Goal: Task Accomplishment & Management: Complete application form

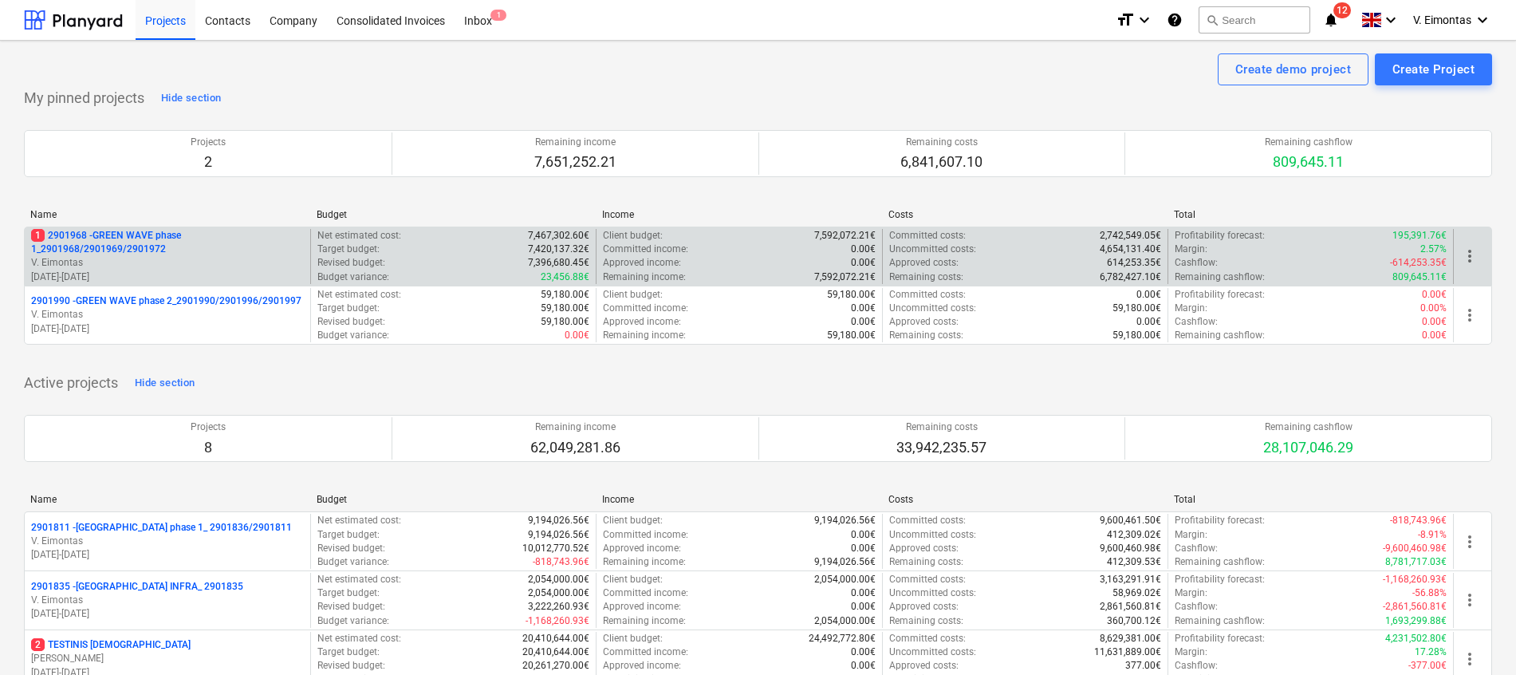
click at [138, 246] on p "1 2901968 - GREEN WAVE phase 1_2901968/2901969/2901972" at bounding box center [167, 242] width 273 height 27
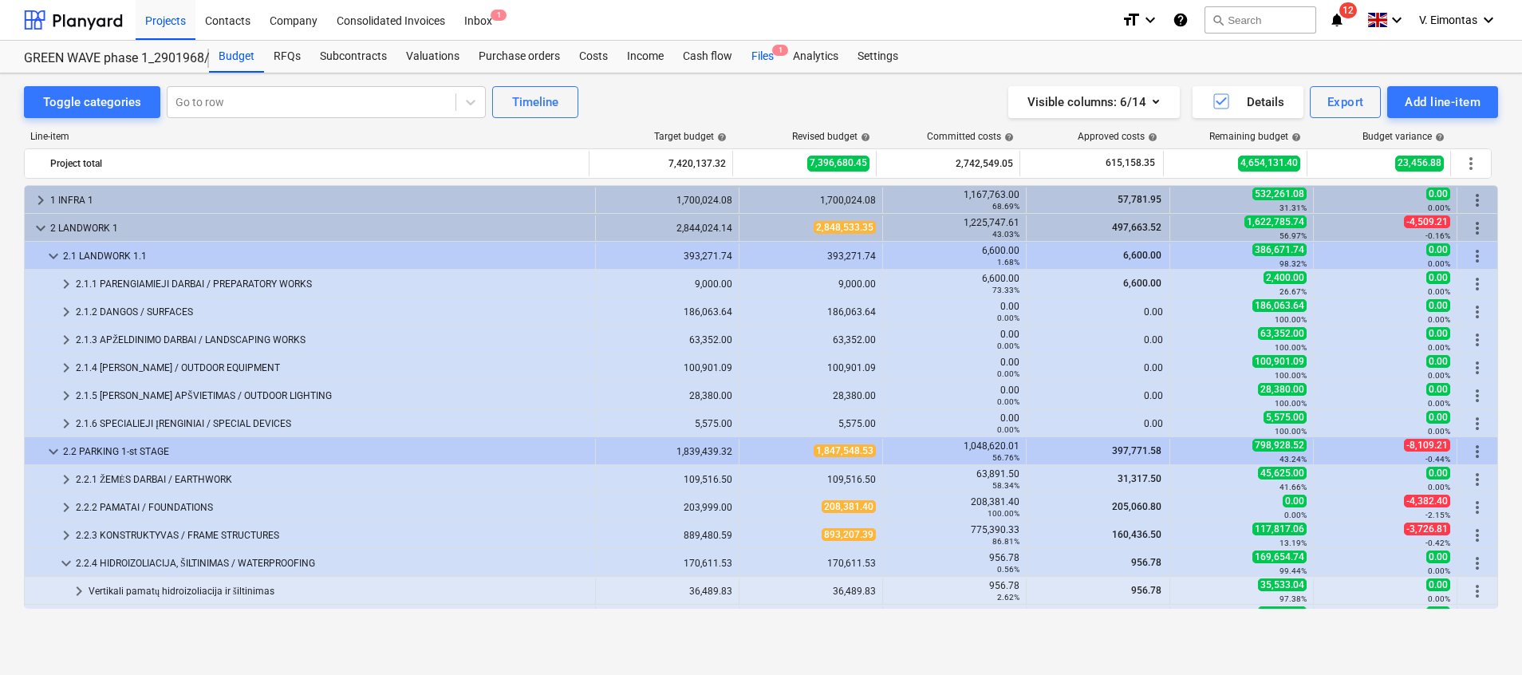
click at [747, 63] on div "Files 1" at bounding box center [762, 57] width 41 height 32
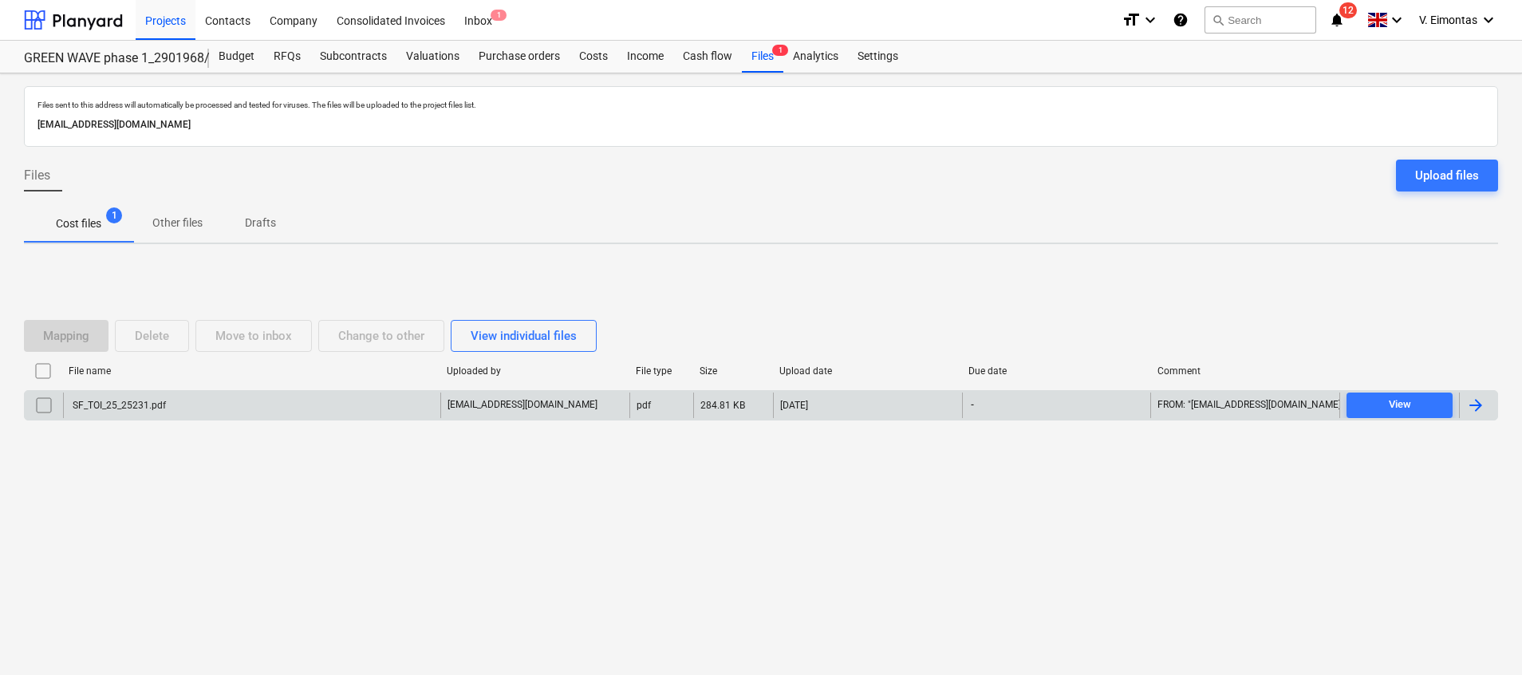
click at [177, 402] on div "SF_TOI_25_25231.pdf" at bounding box center [251, 405] width 377 height 26
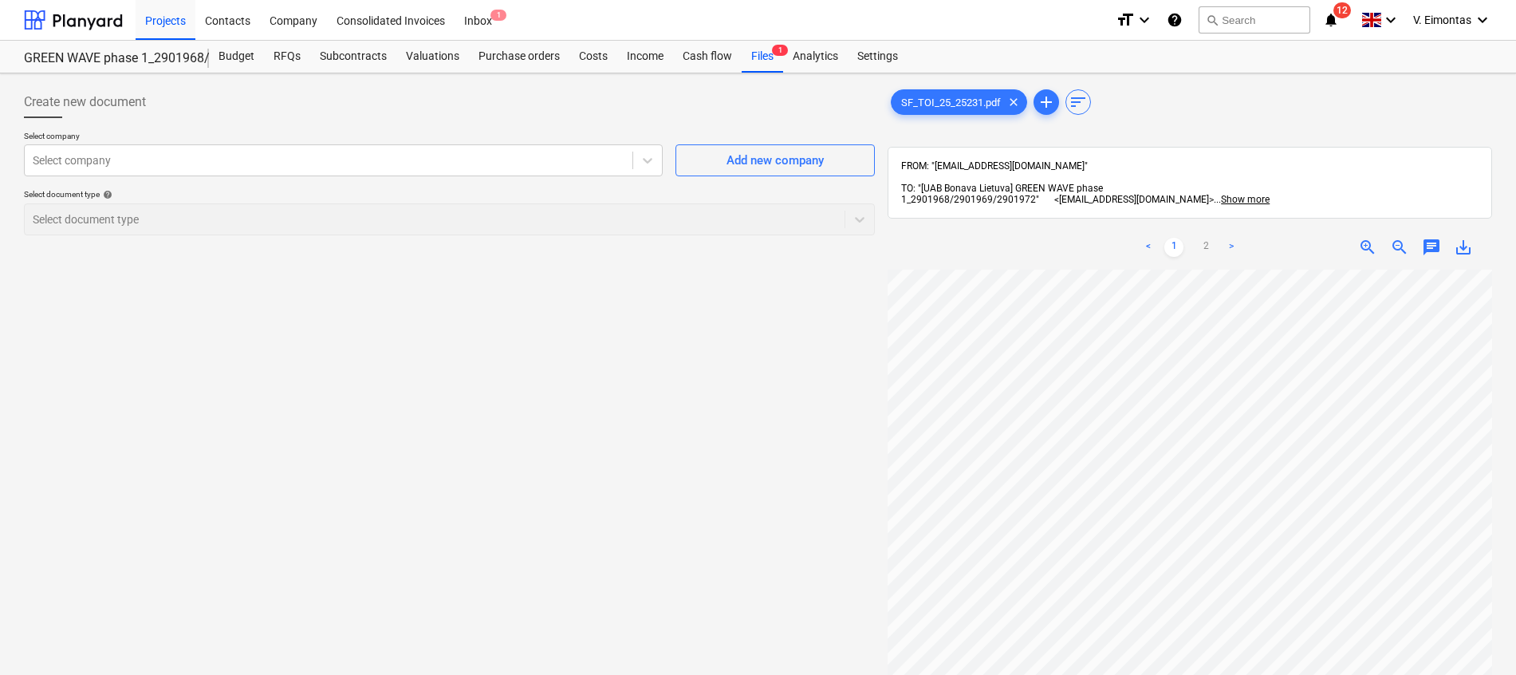
click at [1460, 242] on span "save_alt" at bounding box center [1463, 247] width 19 height 19
drag, startPoint x: 652, startPoint y: 299, endPoint x: 714, endPoint y: 180, distance: 134.1
click at [652, 299] on div "Create new document Select company Select company Add new company Select docume…" at bounding box center [450, 493] width 864 height 826
click at [765, 57] on div "Files 1" at bounding box center [762, 57] width 41 height 32
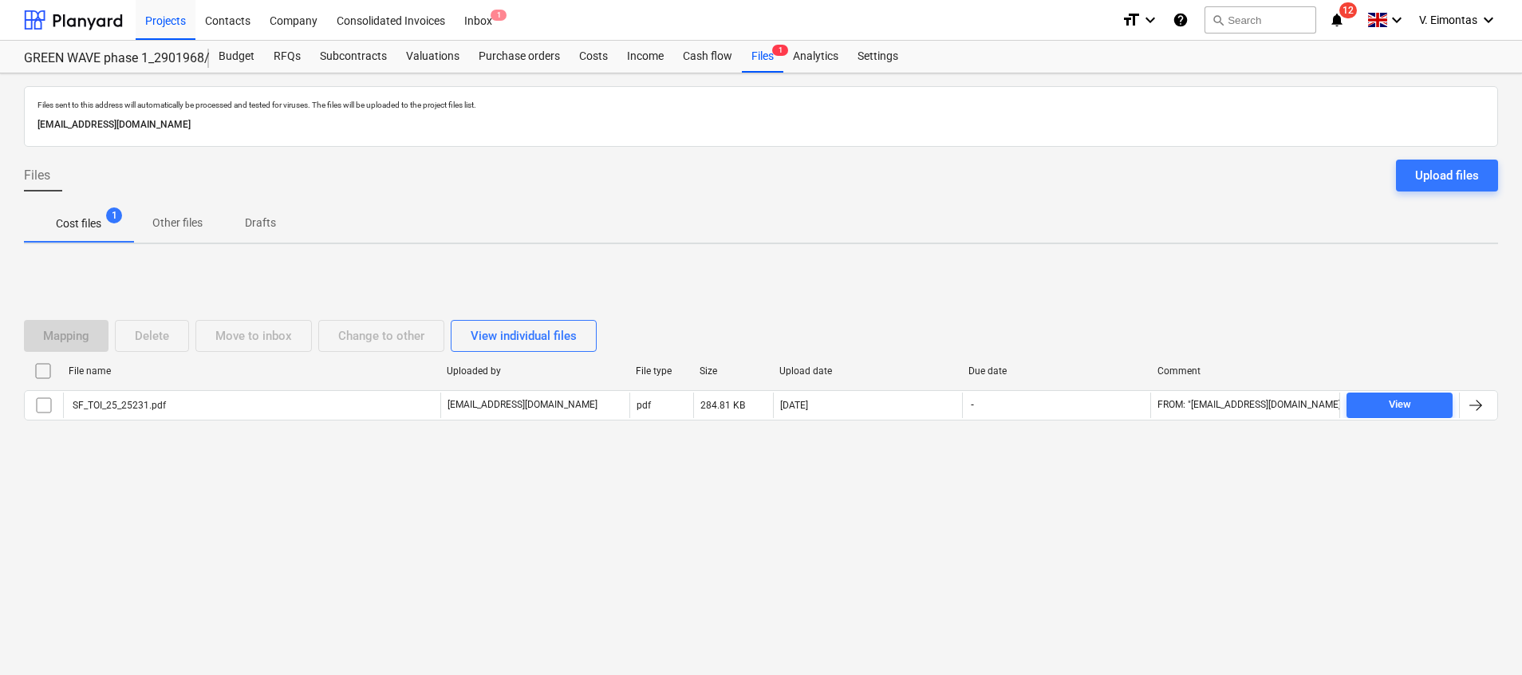
click at [29, 368] on div at bounding box center [43, 371] width 38 height 26
click at [39, 368] on input "checkbox" at bounding box center [43, 371] width 26 height 26
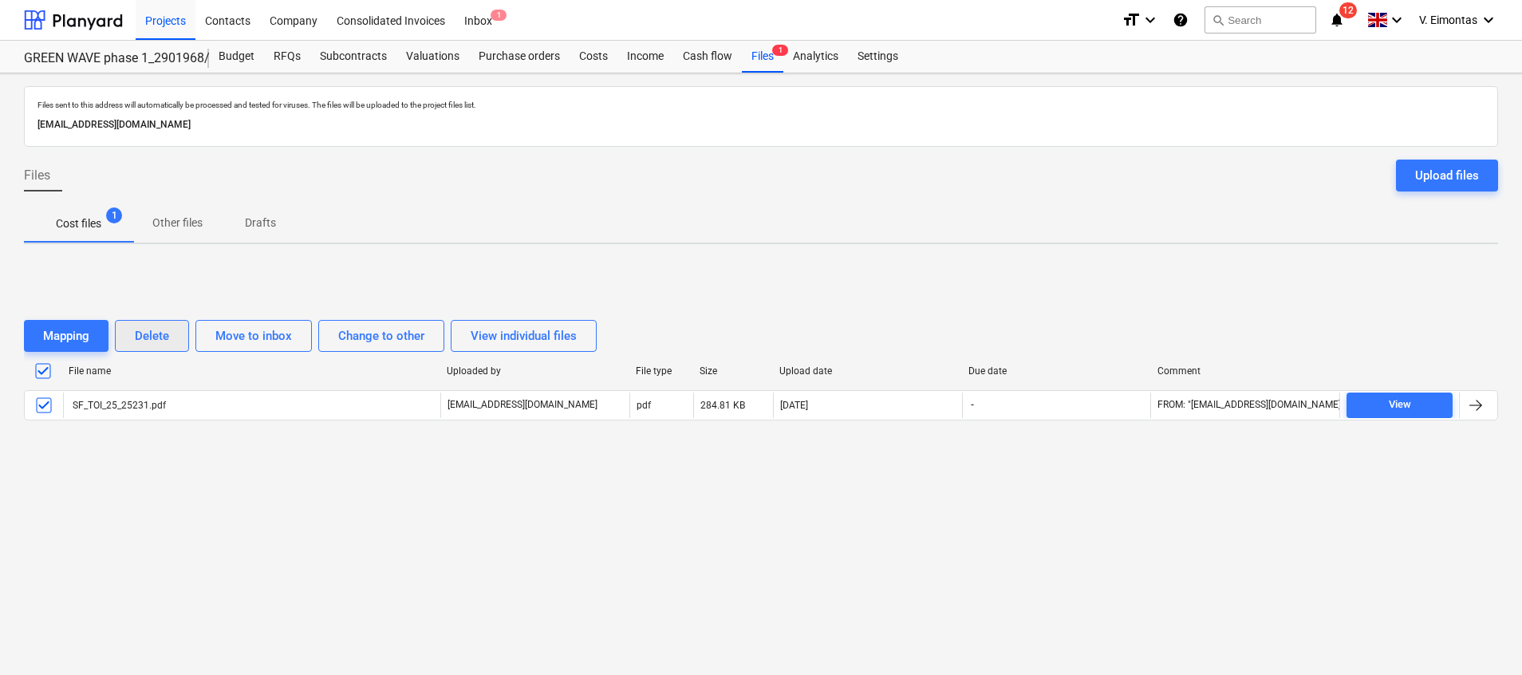
click at [152, 338] on div "Delete" at bounding box center [152, 335] width 34 height 21
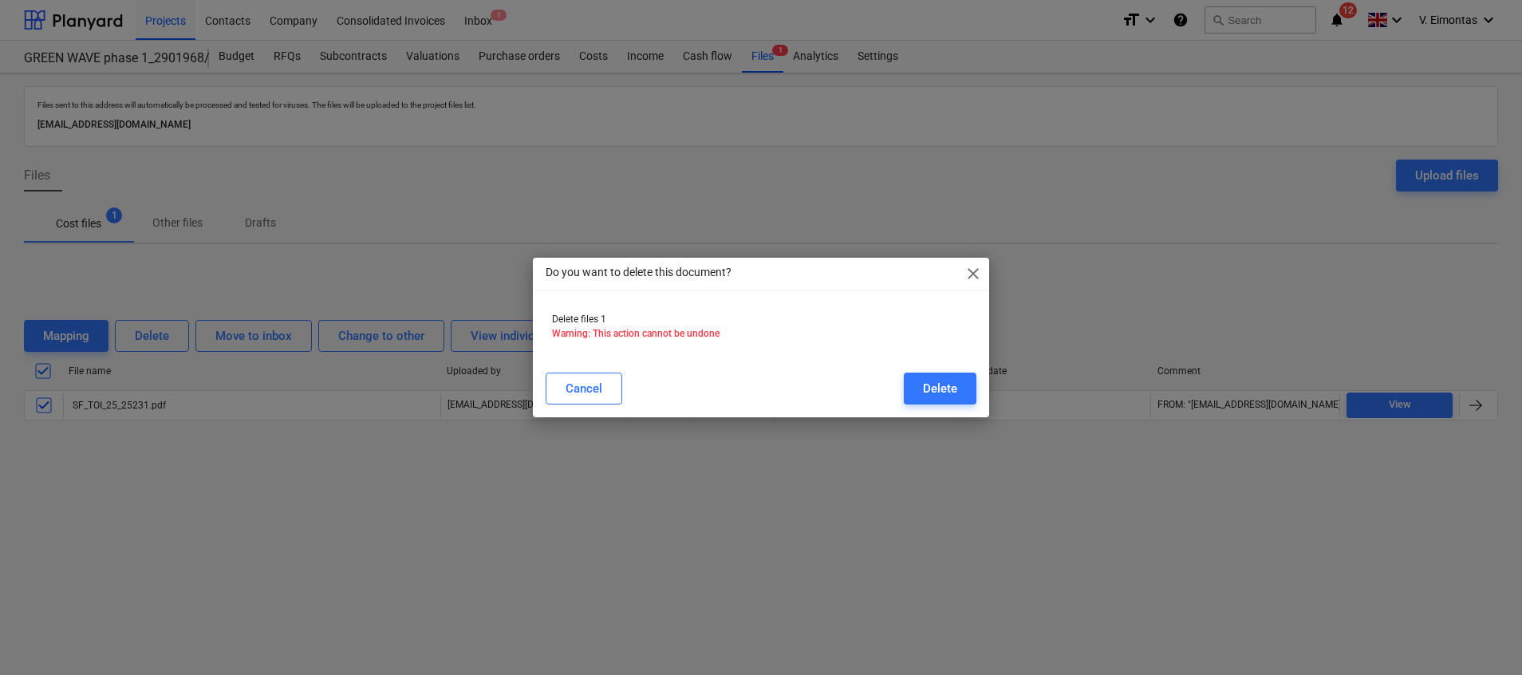
click at [897, 394] on div "Cancel Delete" at bounding box center [761, 388] width 431 height 32
click at [904, 393] on button "Delete" at bounding box center [940, 388] width 73 height 32
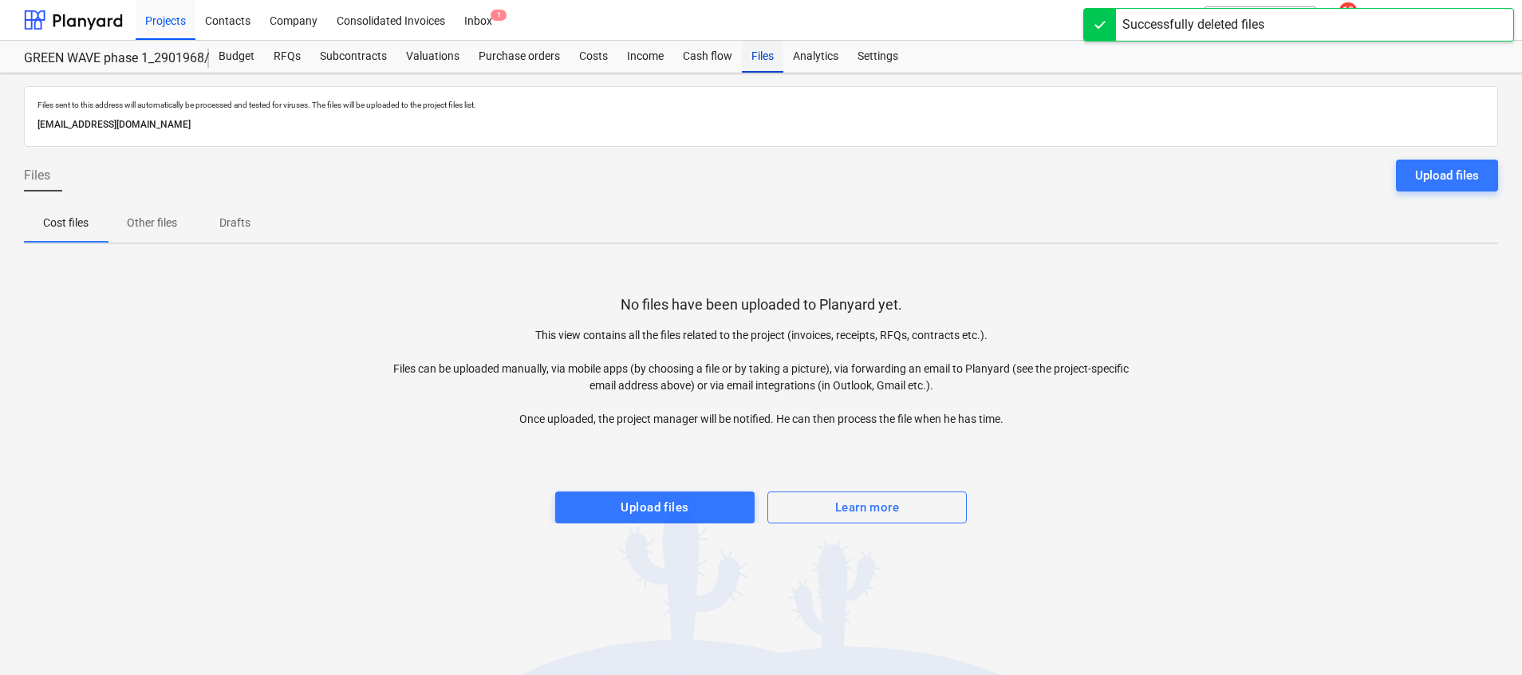
click at [755, 57] on div "Files" at bounding box center [762, 57] width 41 height 32
click at [656, 506] on div "Upload files" at bounding box center [655, 507] width 68 height 21
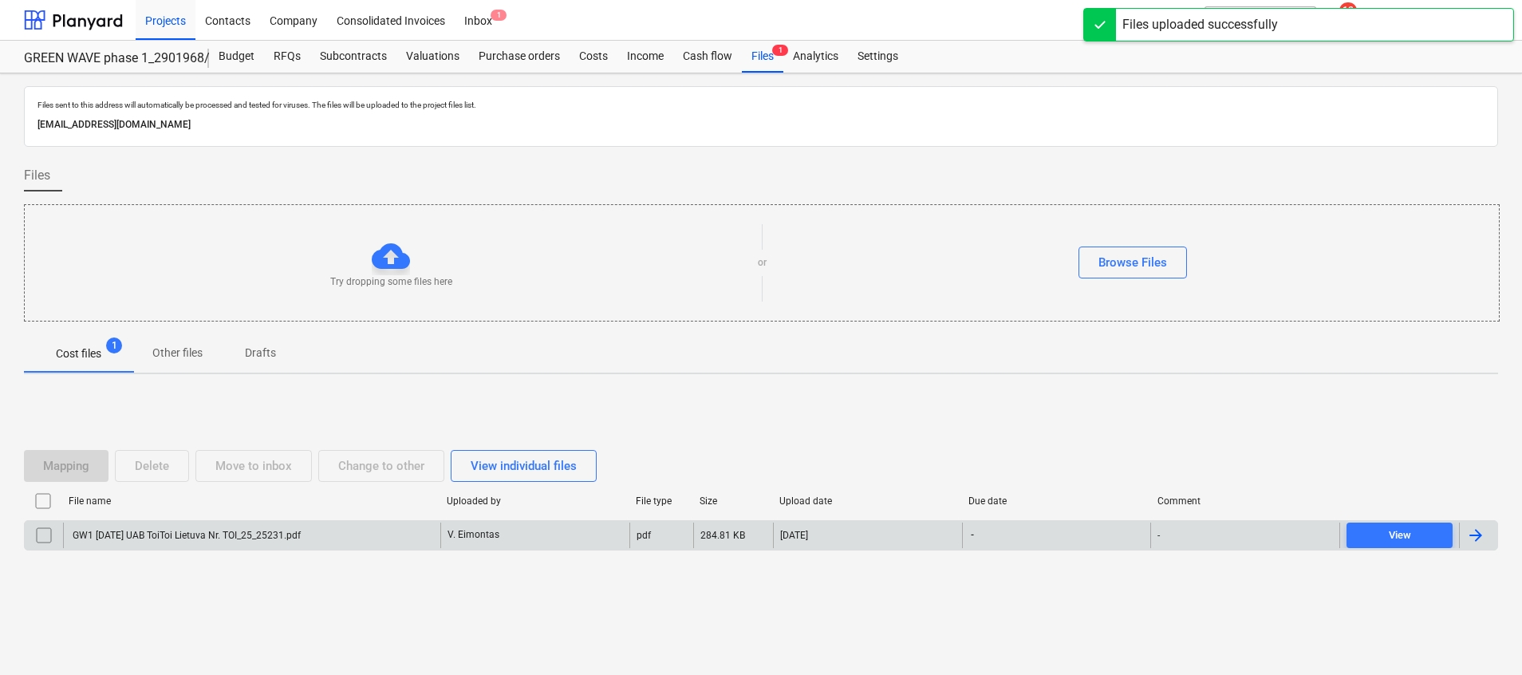
click at [347, 538] on div "GW1 [DATE] UAB ToiToi Lietuva Nr. TOI_25_25231.pdf" at bounding box center [251, 535] width 377 height 26
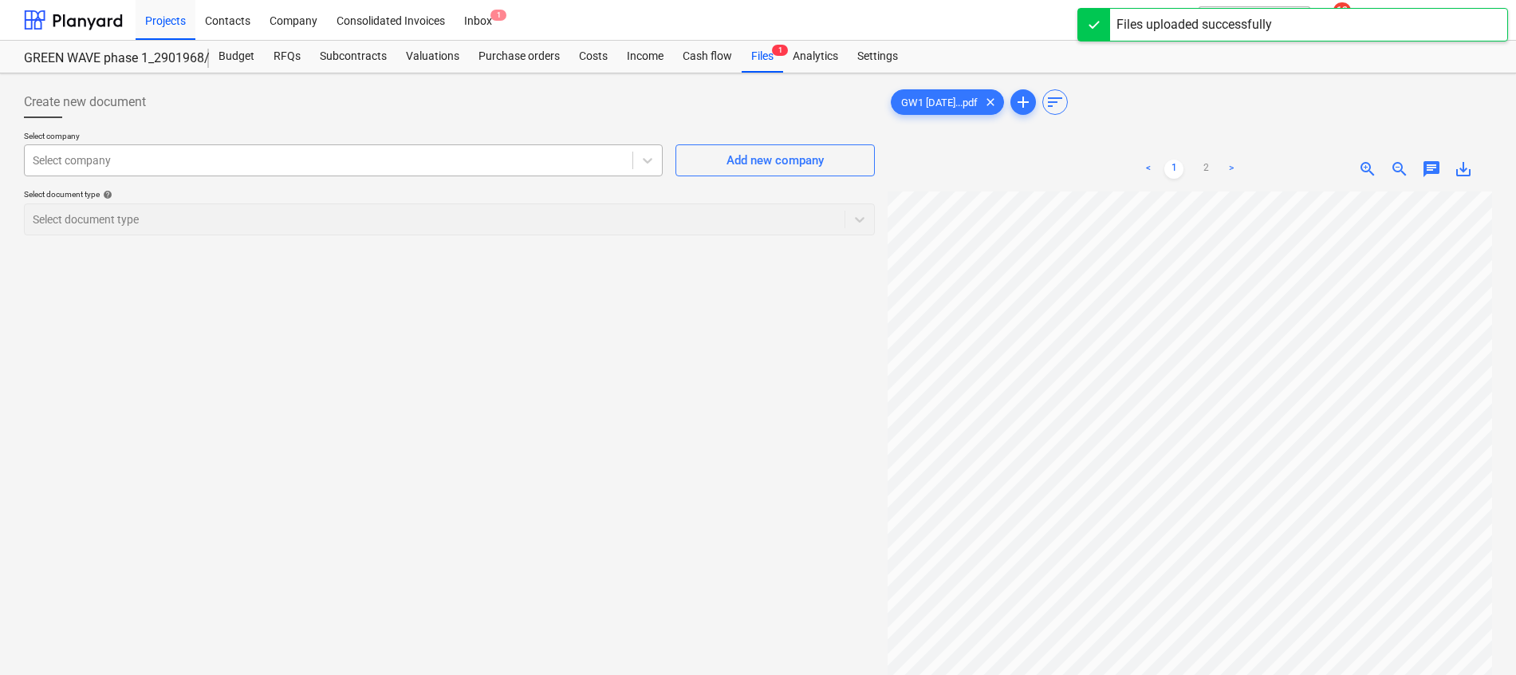
click at [323, 170] on div "Select company" at bounding box center [329, 160] width 608 height 22
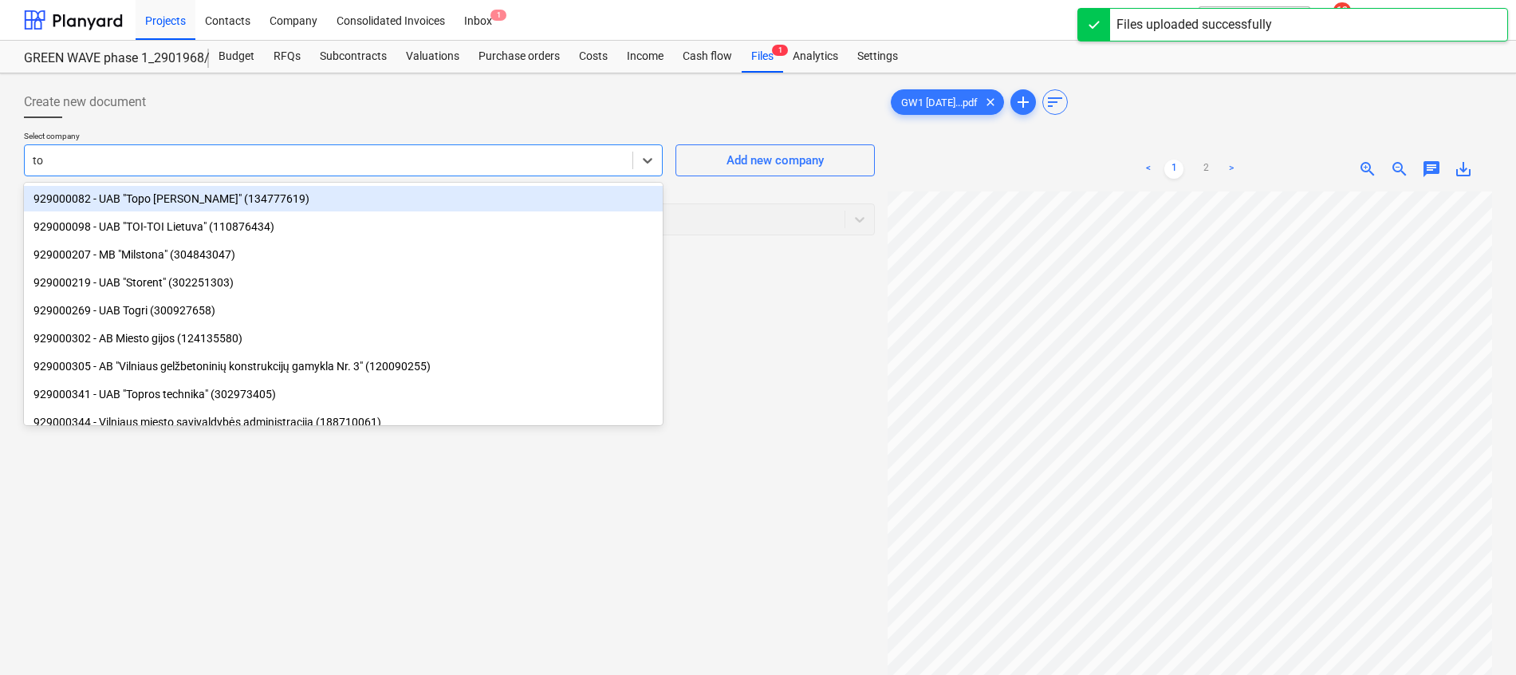
type input "toi"
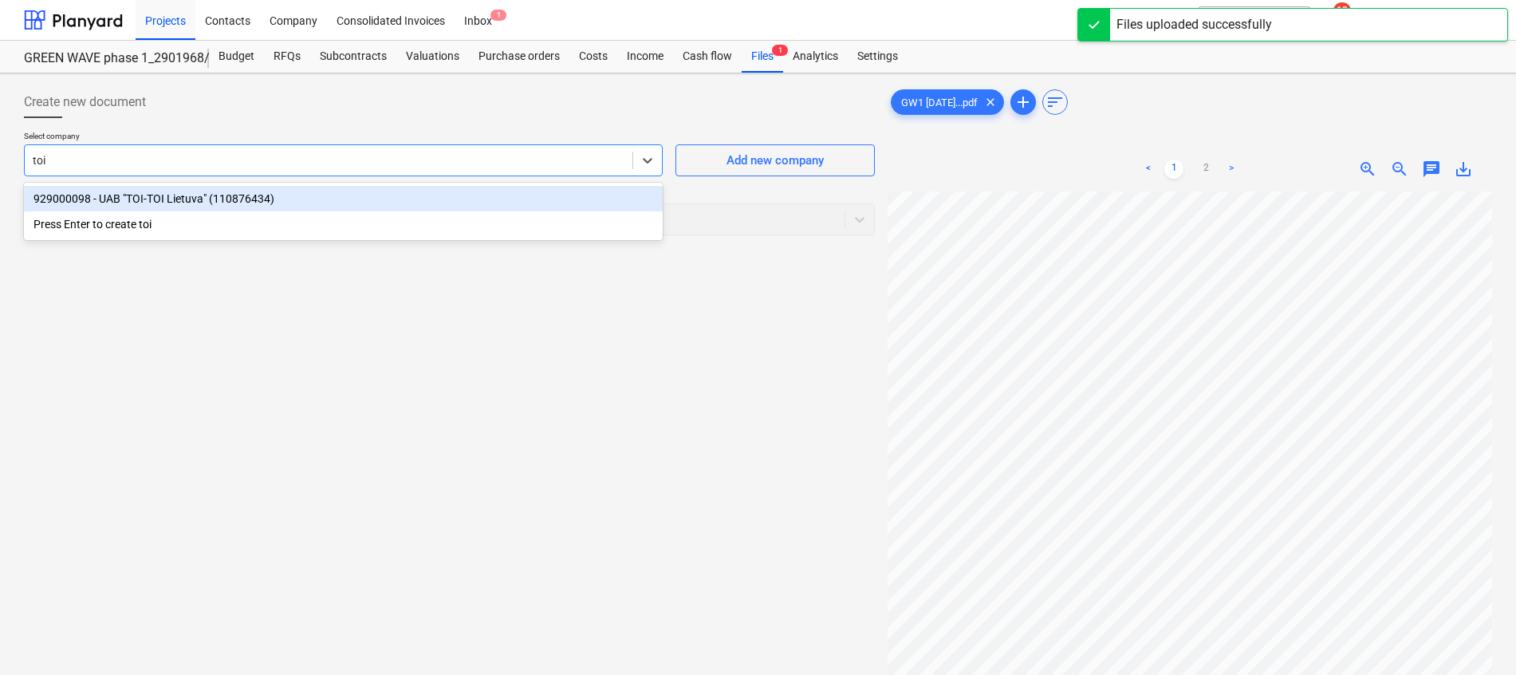
click at [328, 195] on div "929000098 - UAB "TOI-TOI Lietuva" (110876434)" at bounding box center [343, 199] width 639 height 26
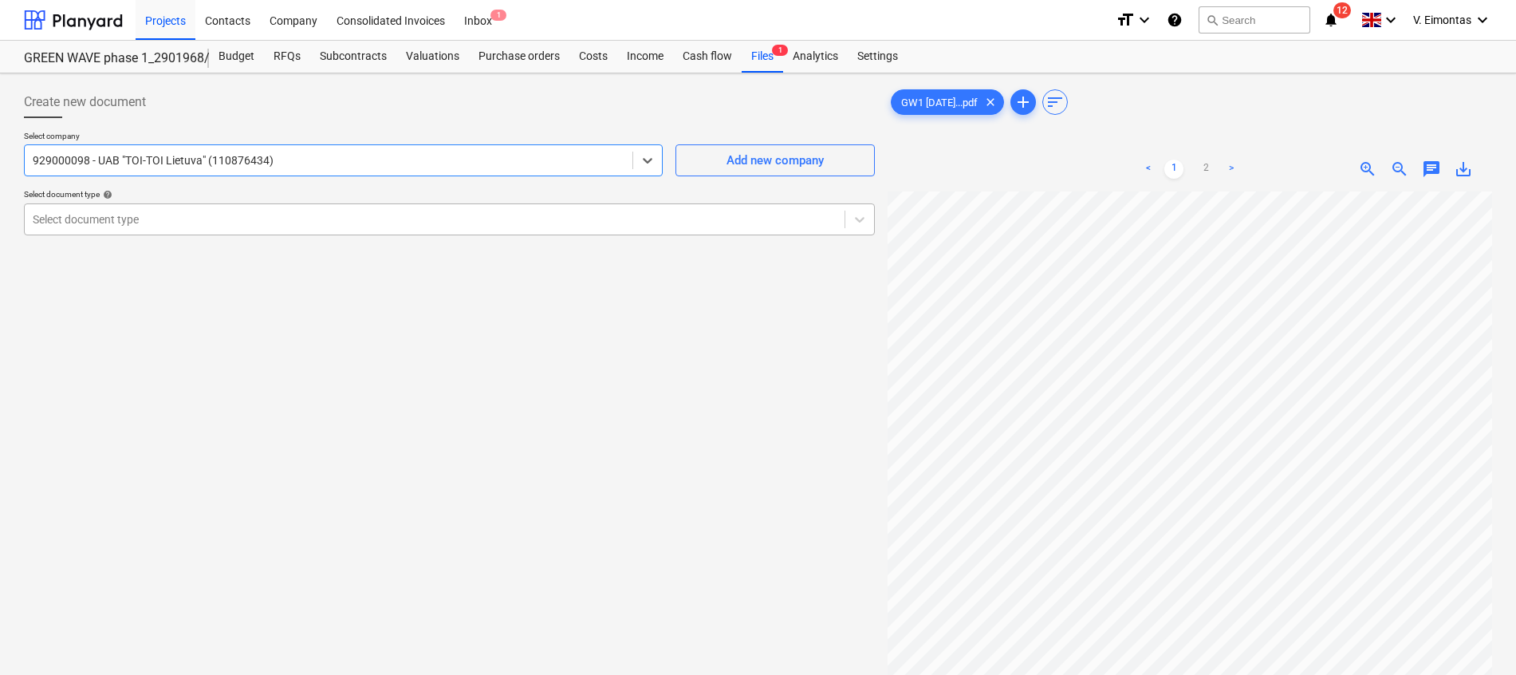
click at [308, 224] on div at bounding box center [435, 219] width 804 height 16
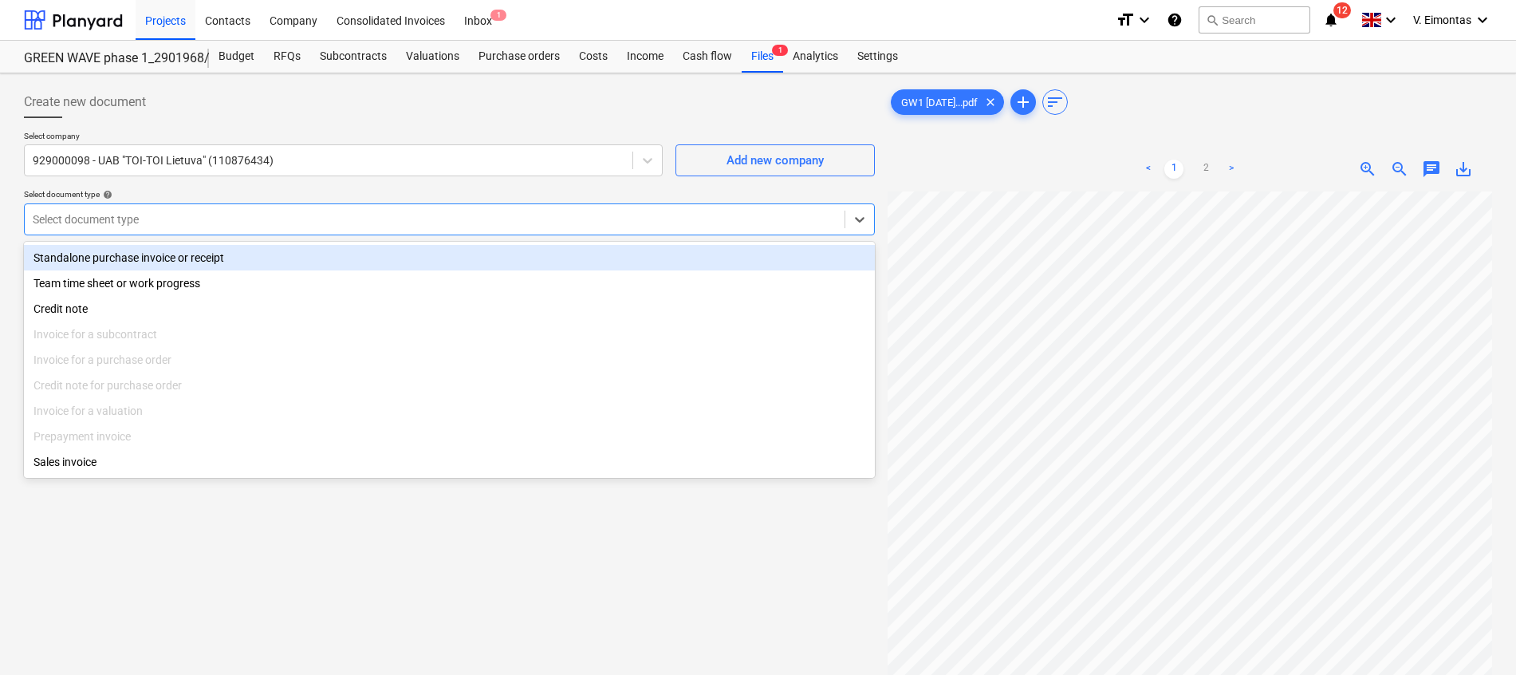
click at [156, 259] on div "Standalone purchase invoice or receipt" at bounding box center [449, 258] width 851 height 26
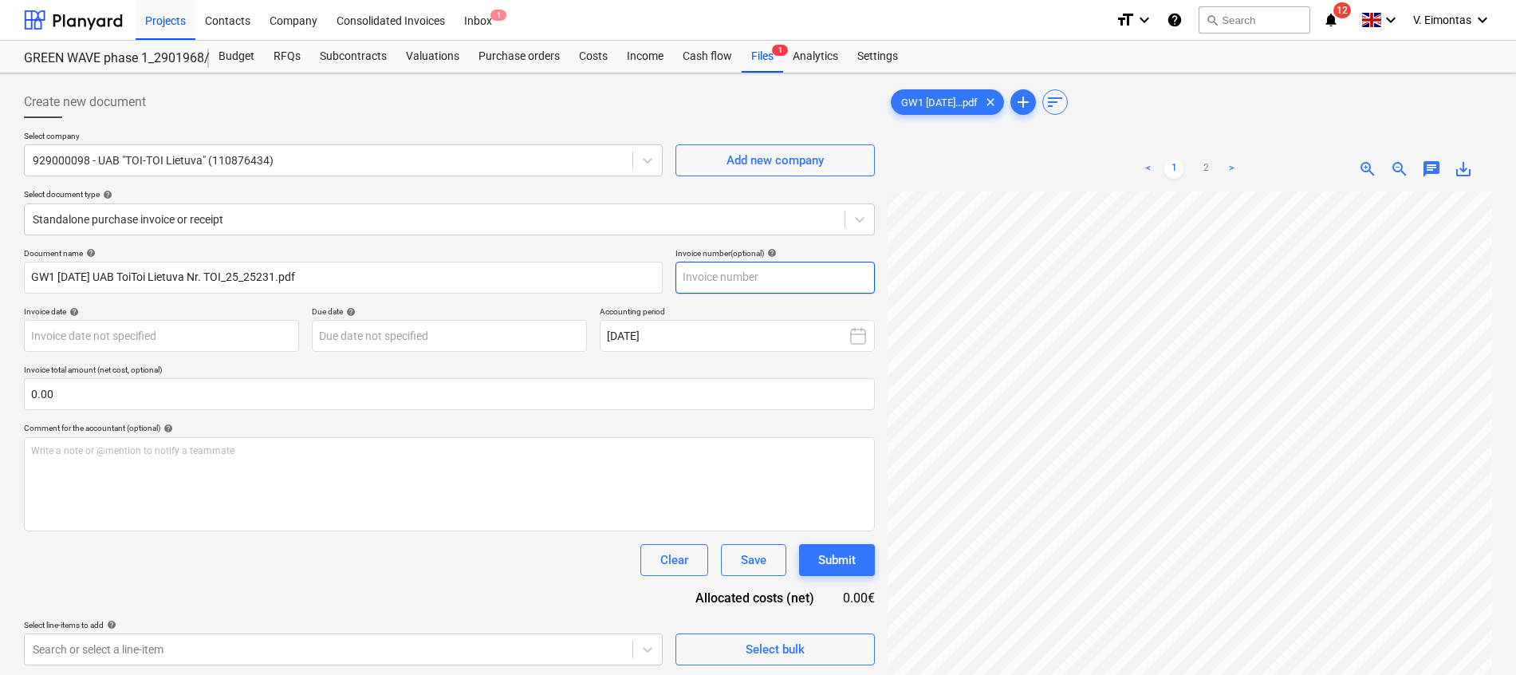
scroll to position [4, 108]
click at [753, 286] on input "text" at bounding box center [775, 278] width 199 height 32
type input "TOI/25/25231"
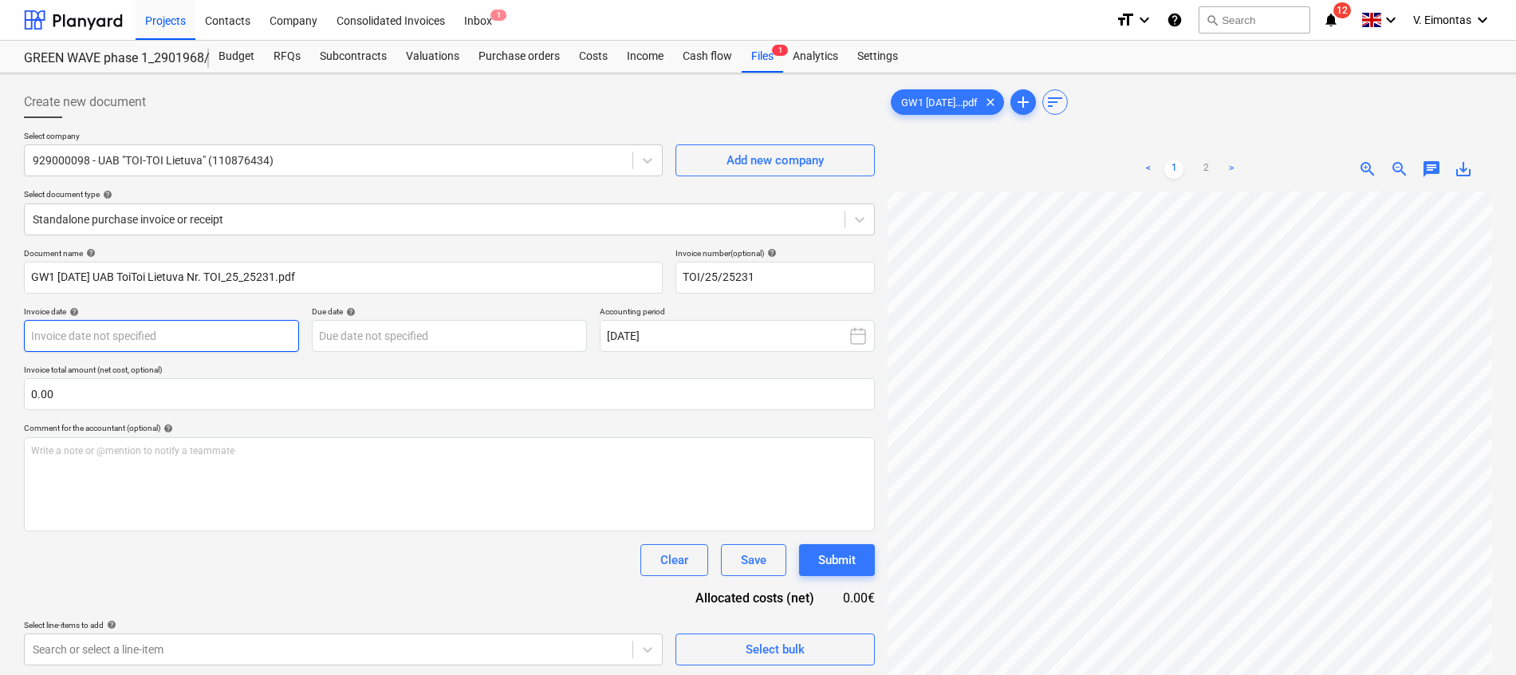
click at [248, 331] on body "Projects Contacts Company Consolidated Invoices Inbox 1 format_size keyboard_ar…" at bounding box center [758, 337] width 1516 height 675
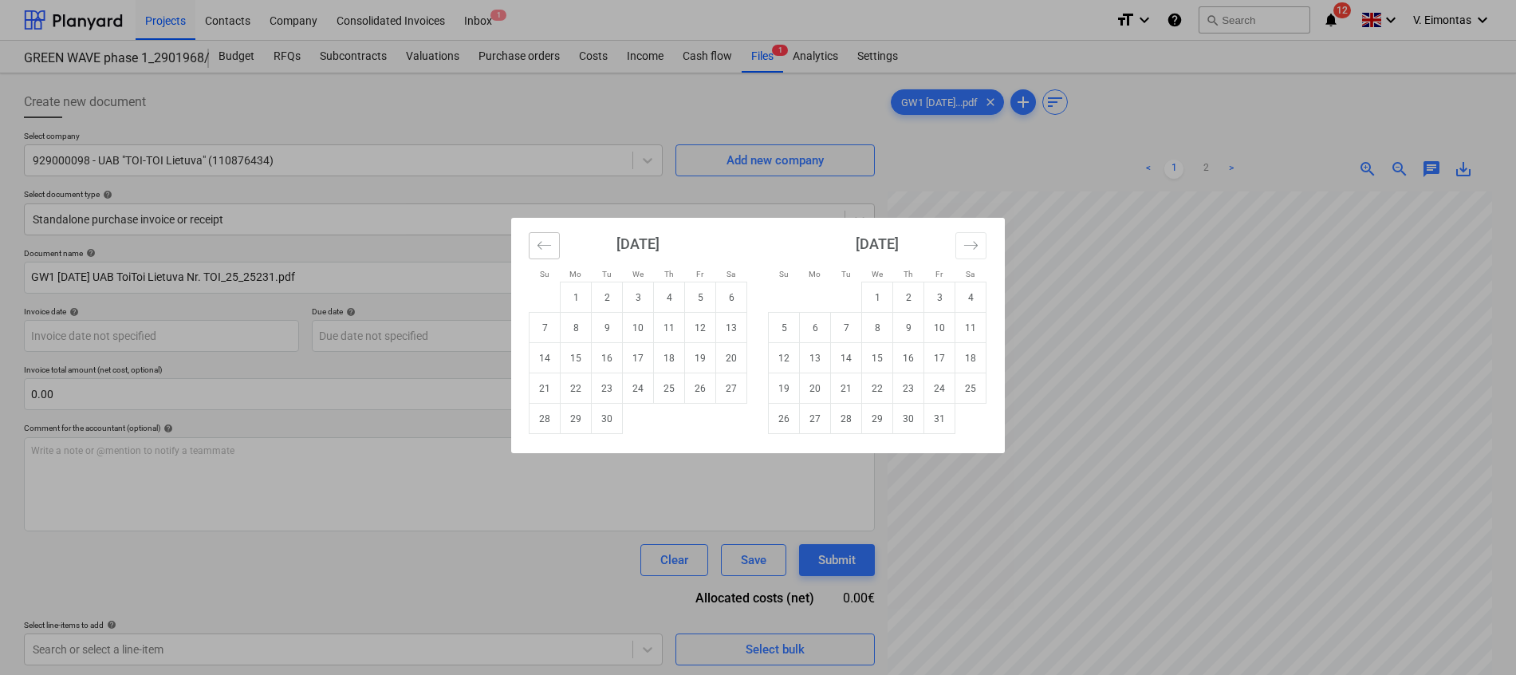
click at [538, 235] on button "Move backward to switch to the previous month." at bounding box center [544, 245] width 31 height 27
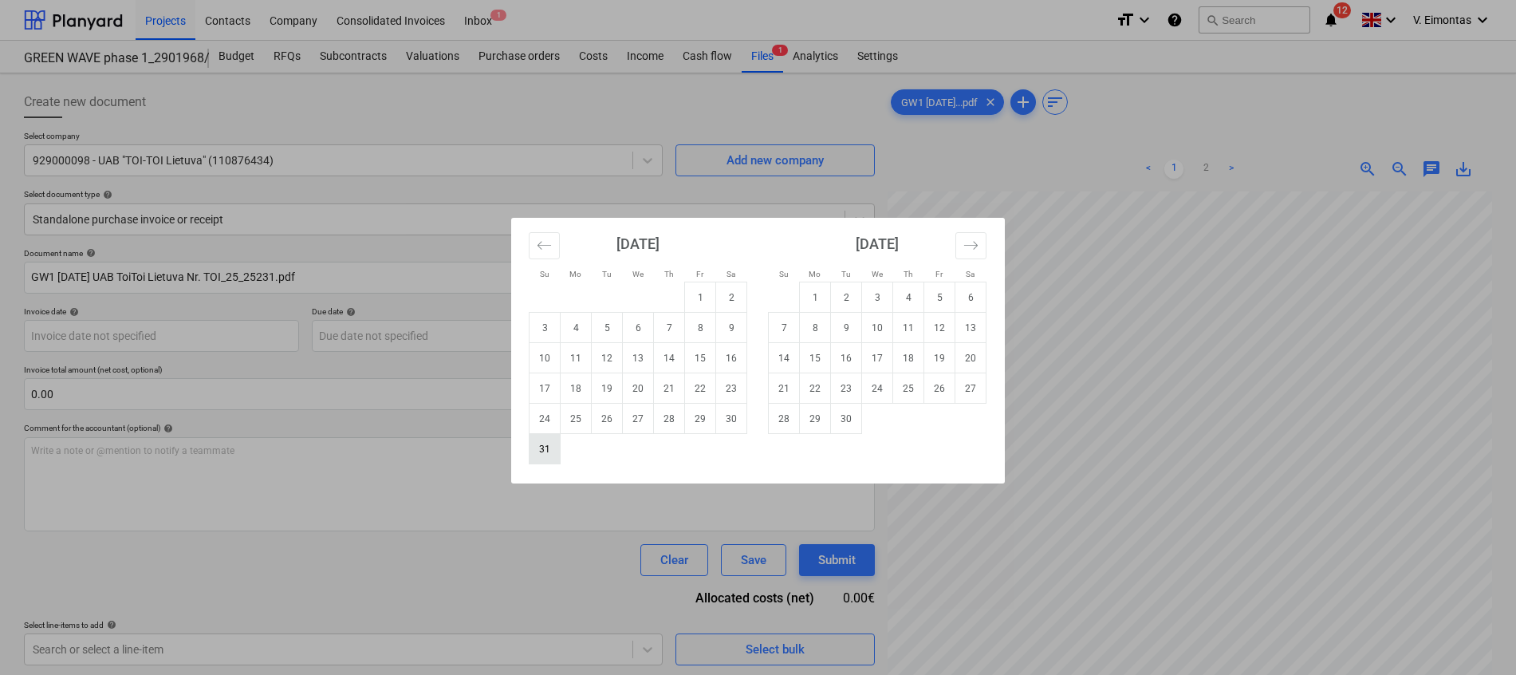
click at [546, 453] on td "31" at bounding box center [545, 449] width 31 height 30
type input "[DATE]"
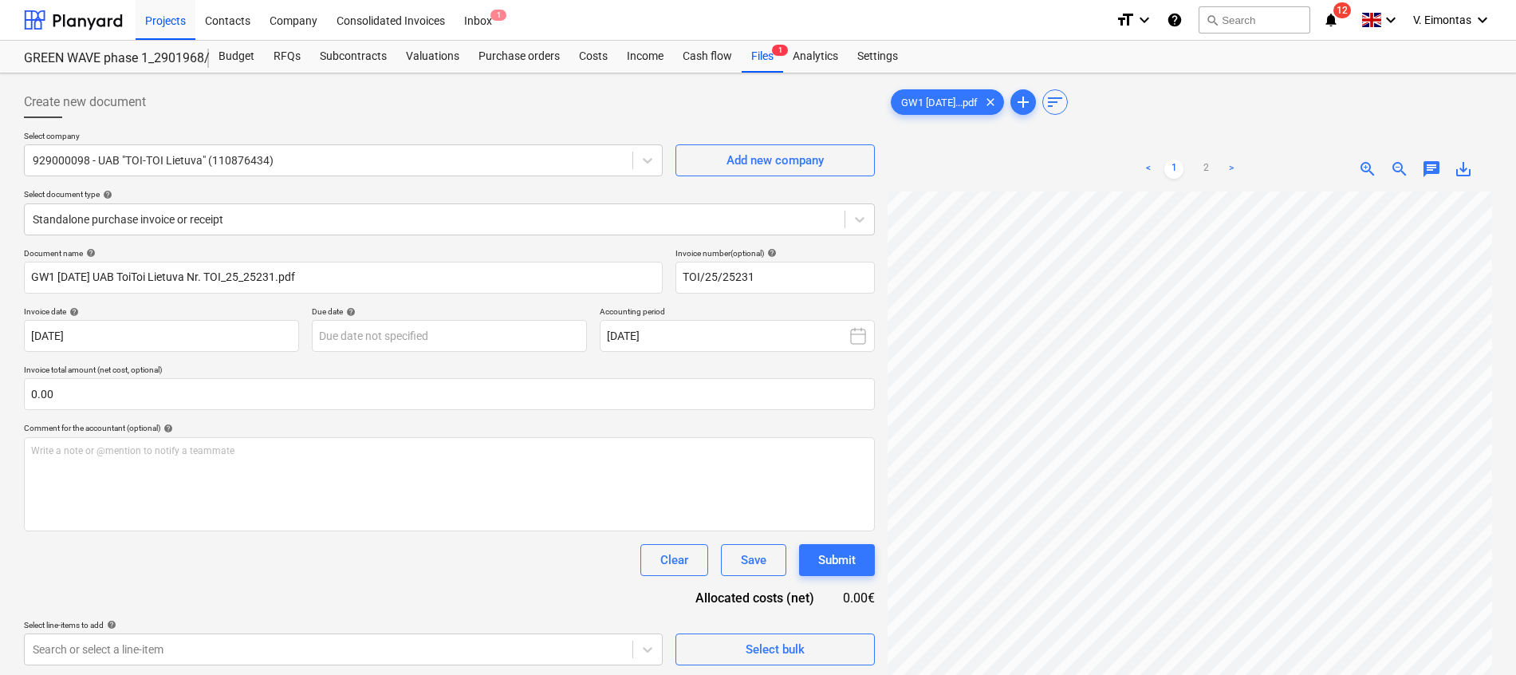
scroll to position [254, 0]
click at [1279, 121] on div "GW1 [DATE]...pdf clear add sort < 1 2 > zoom_in zoom_out chat 0 save_alt" at bounding box center [1190, 453] width 605 height 735
click at [1204, 175] on link "2" at bounding box center [1205, 169] width 19 height 19
click at [1173, 175] on link "1" at bounding box center [1174, 169] width 19 height 19
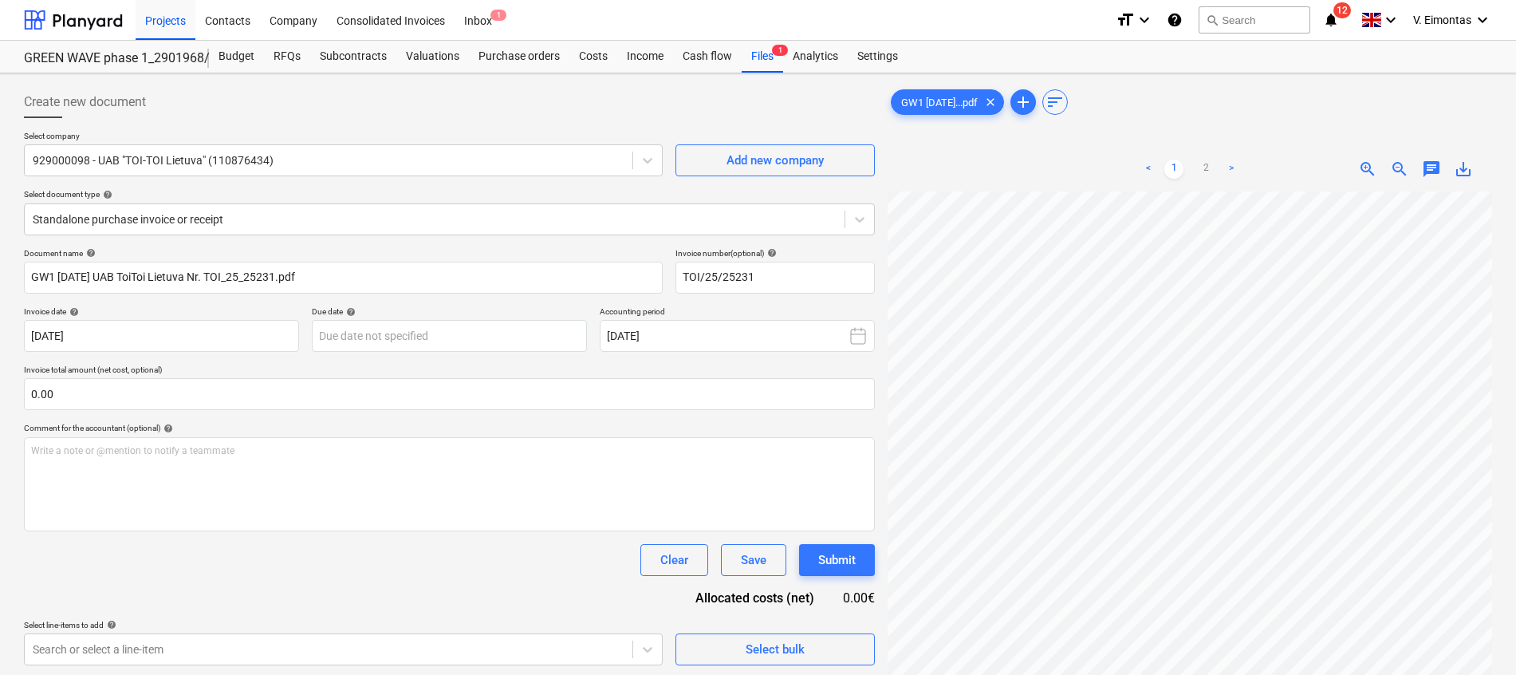
scroll to position [187, 0]
click at [446, 331] on body "Projects Contacts Company Consolidated Invoices Inbox 1 format_size keyboard_ar…" at bounding box center [758, 337] width 1516 height 675
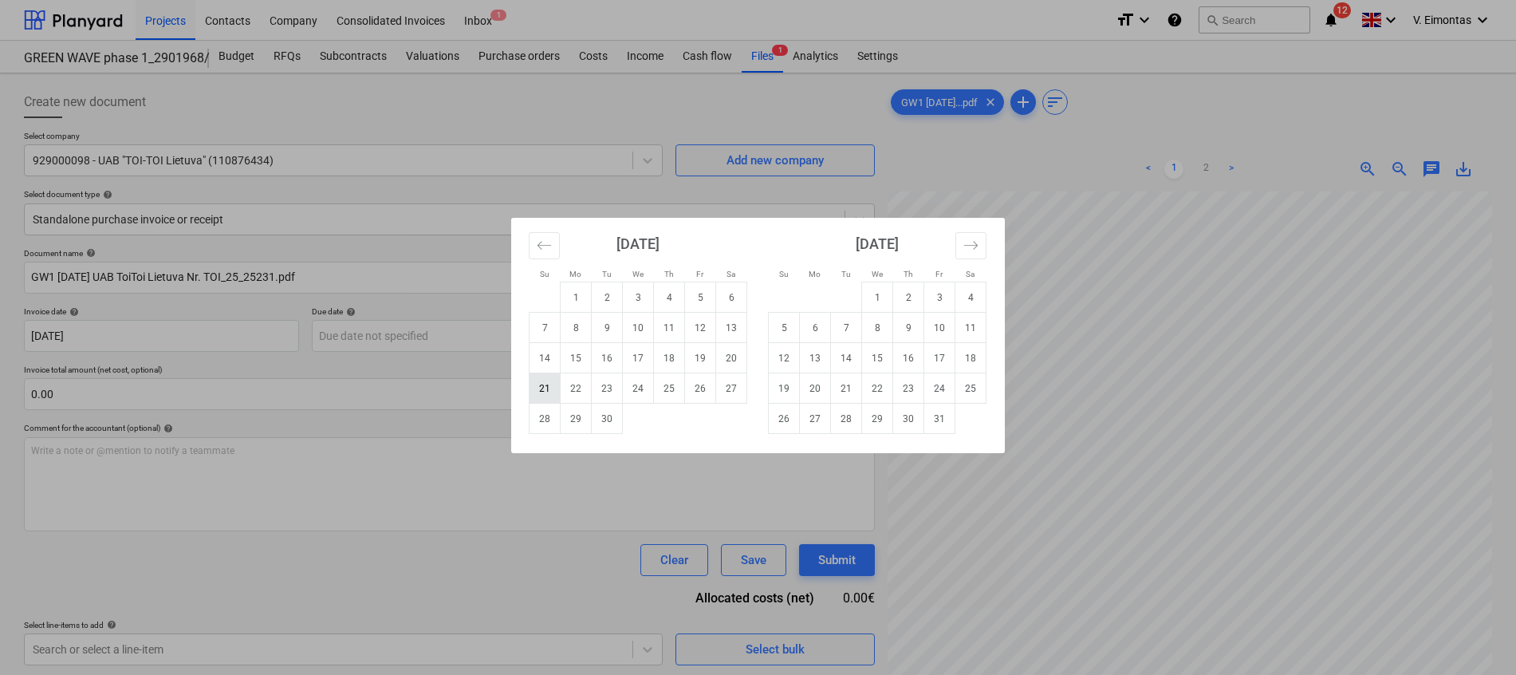
click at [543, 397] on td "21" at bounding box center [545, 388] width 31 height 30
type input "[DATE]"
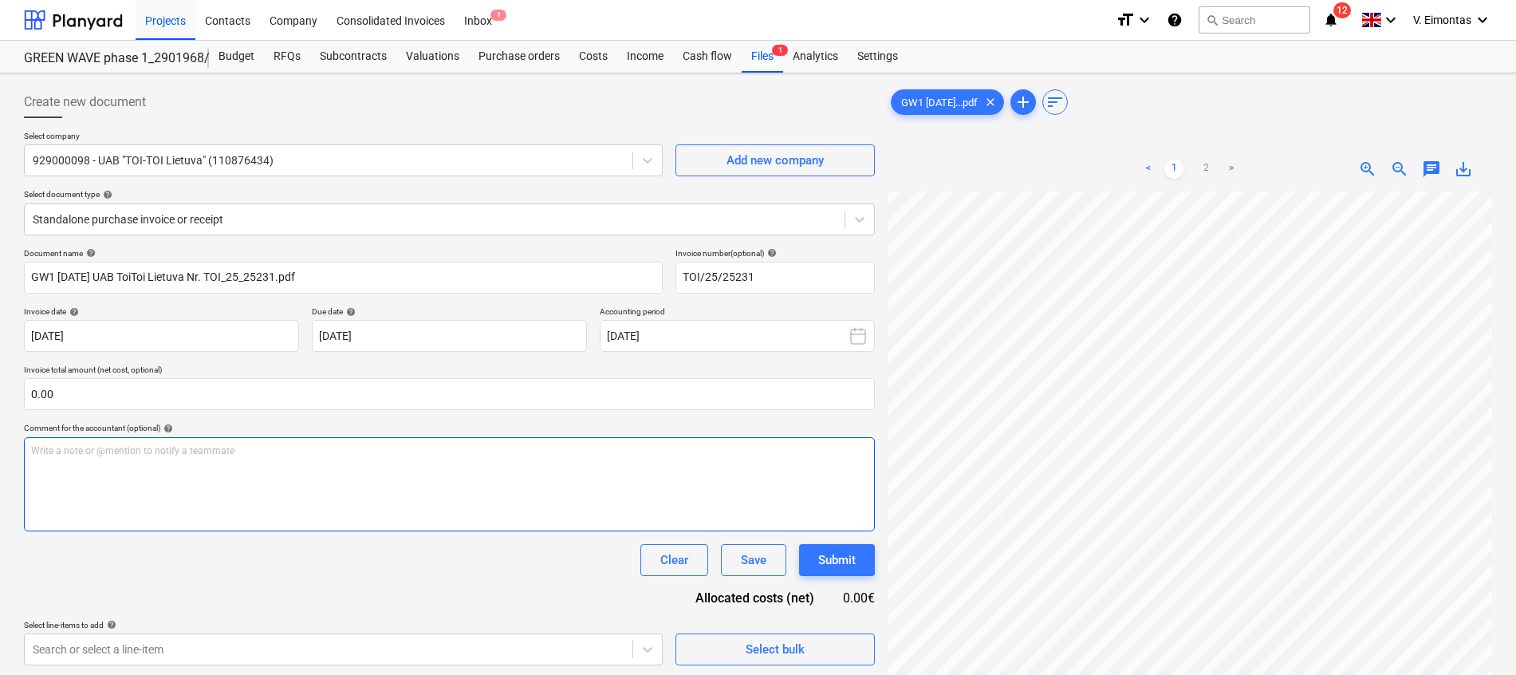
scroll to position [389, 116]
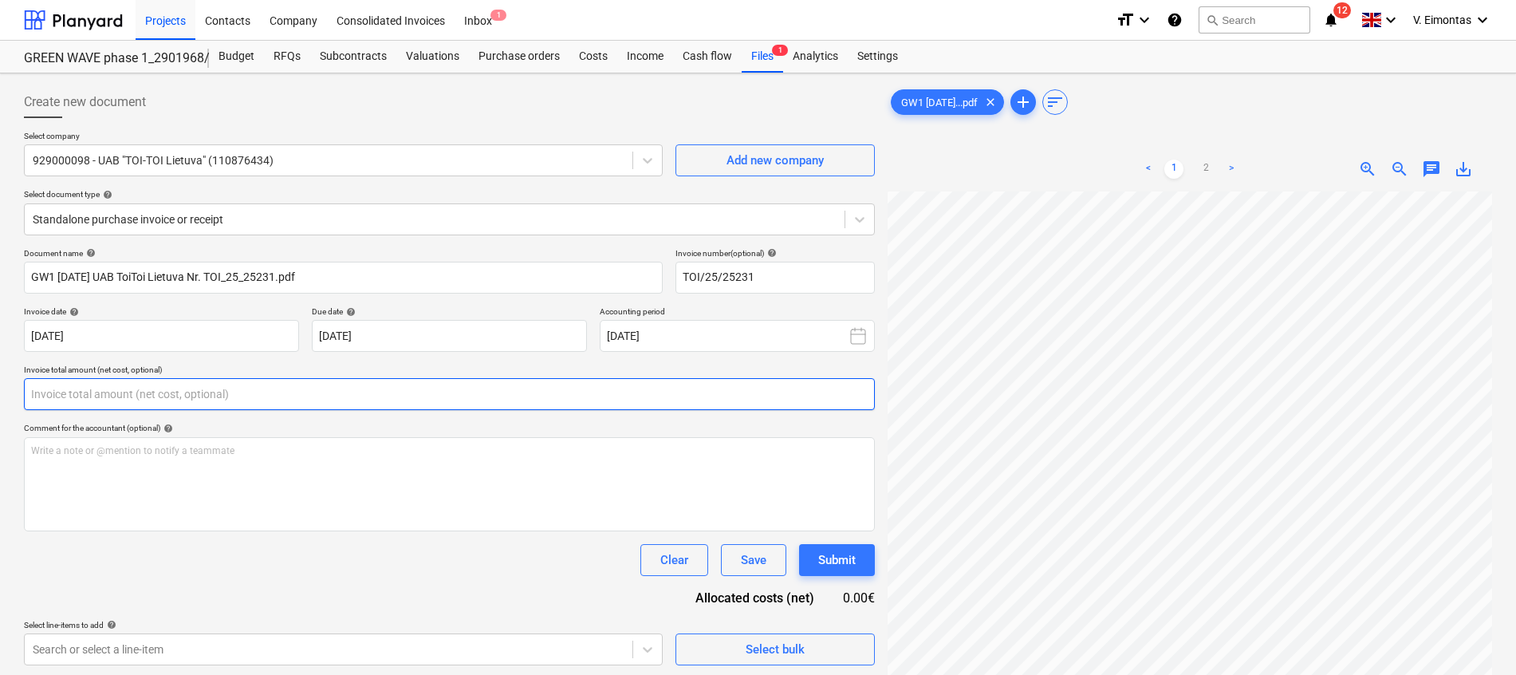
click at [319, 388] on input "text" at bounding box center [449, 394] width 851 height 32
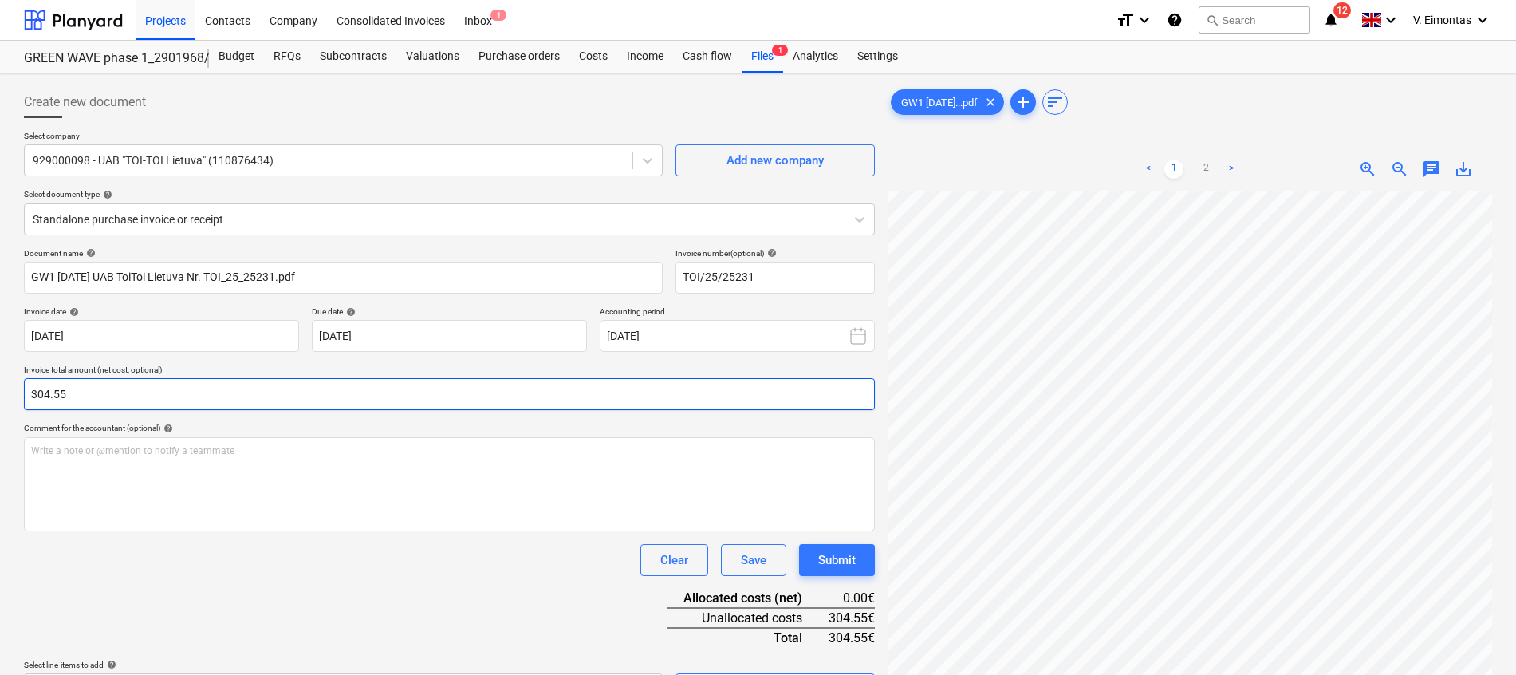
type input "304.55"
click at [404, 570] on div "Clear Save Submit" at bounding box center [449, 560] width 851 height 32
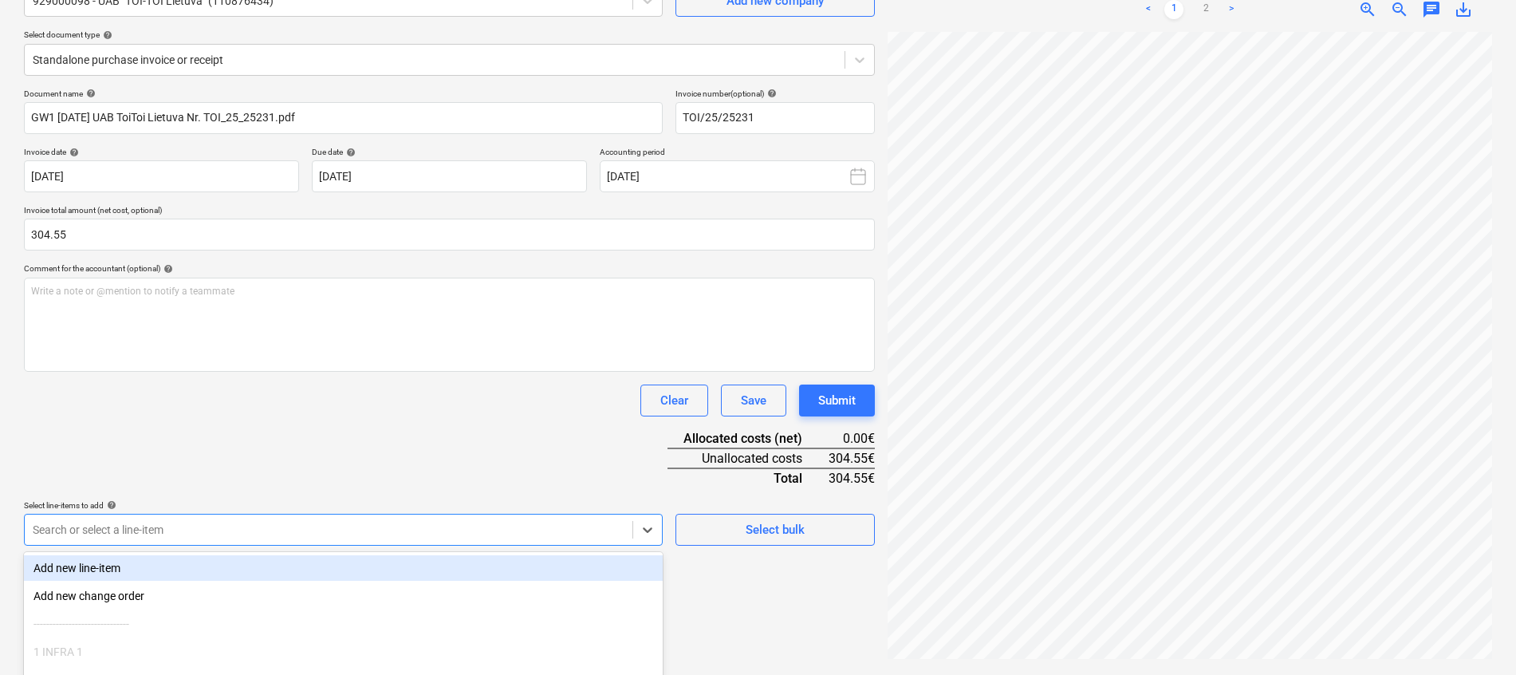
scroll to position [279, 0]
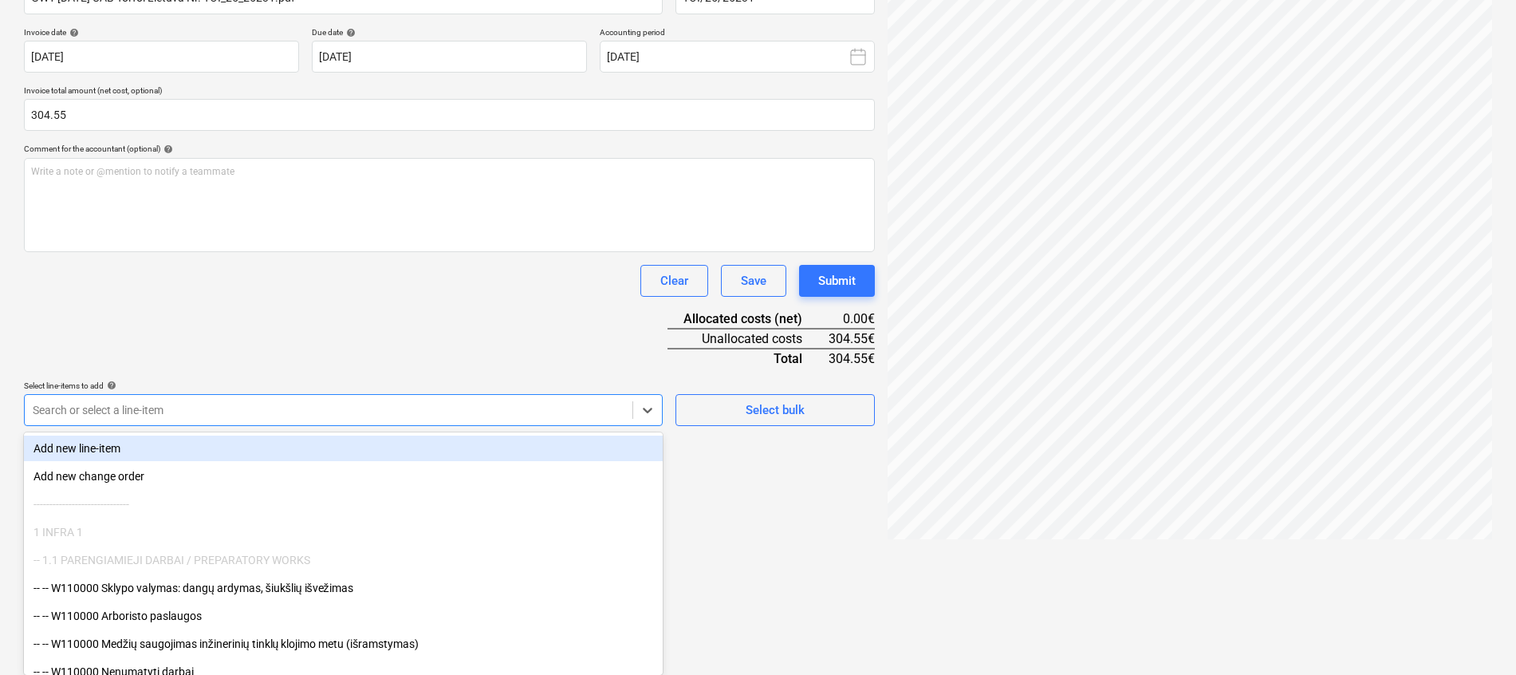
click at [378, 396] on body "Projects Contacts Company Consolidated Invoices Inbox 1 format_size keyboard_ar…" at bounding box center [758, 58] width 1516 height 675
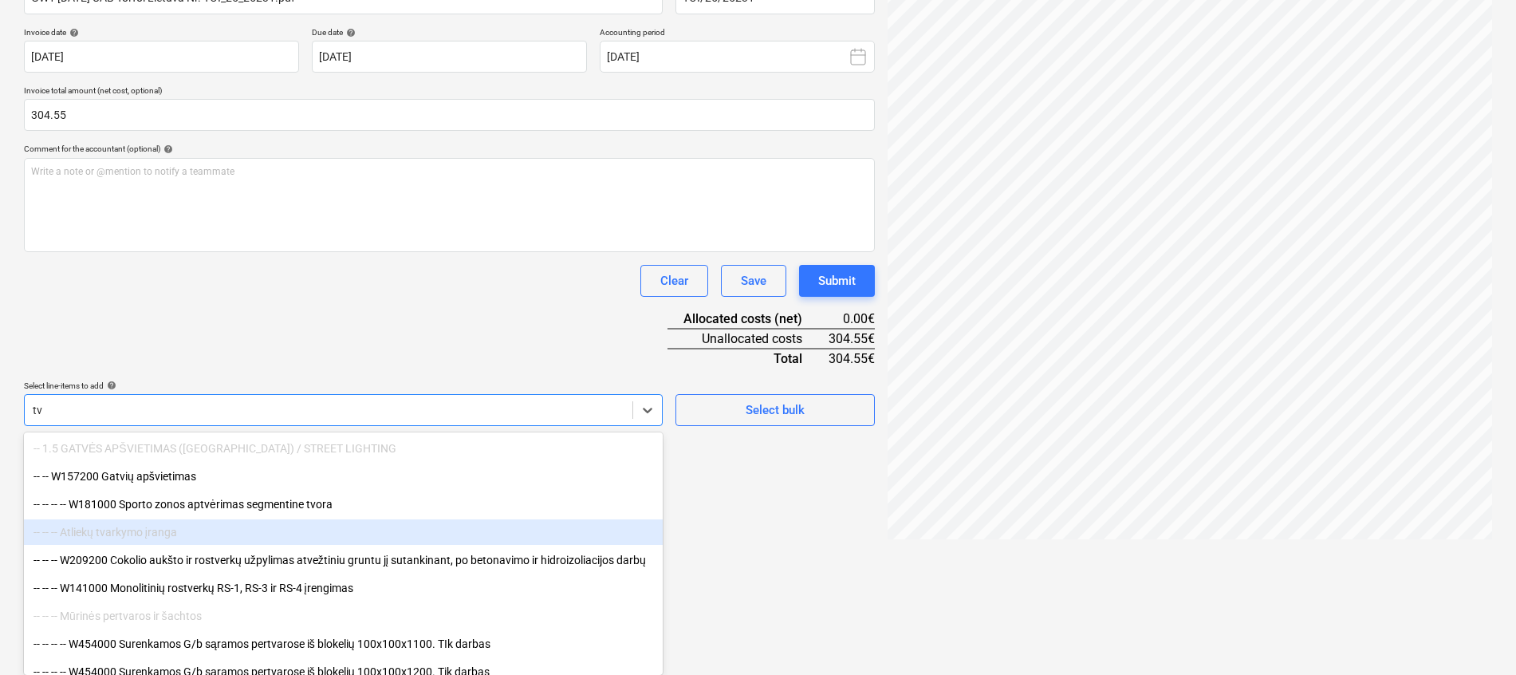
type input "t"
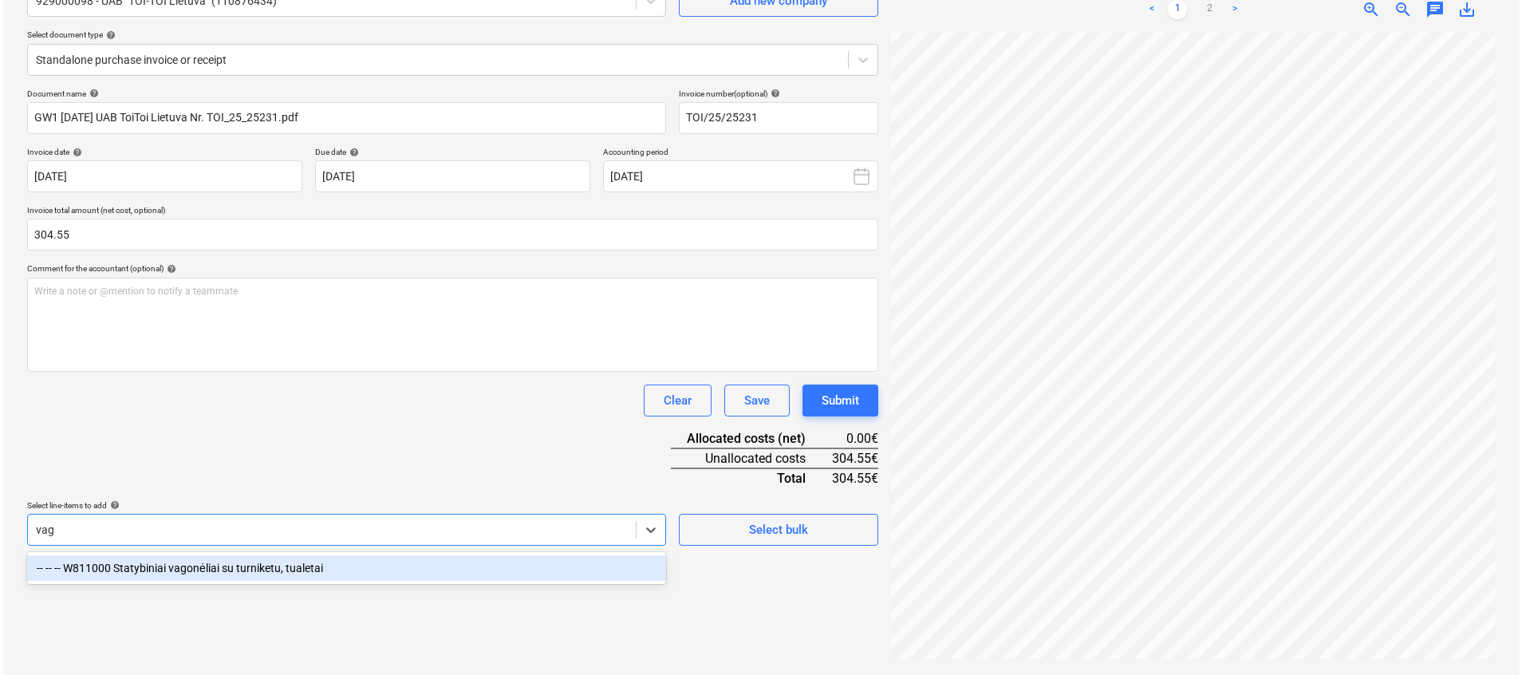
scroll to position [160, 0]
type input "vago"
click at [343, 570] on div "-- -- -- W811000 Statybiniai vagonėliai su turniketu, tualetai" at bounding box center [343, 568] width 639 height 26
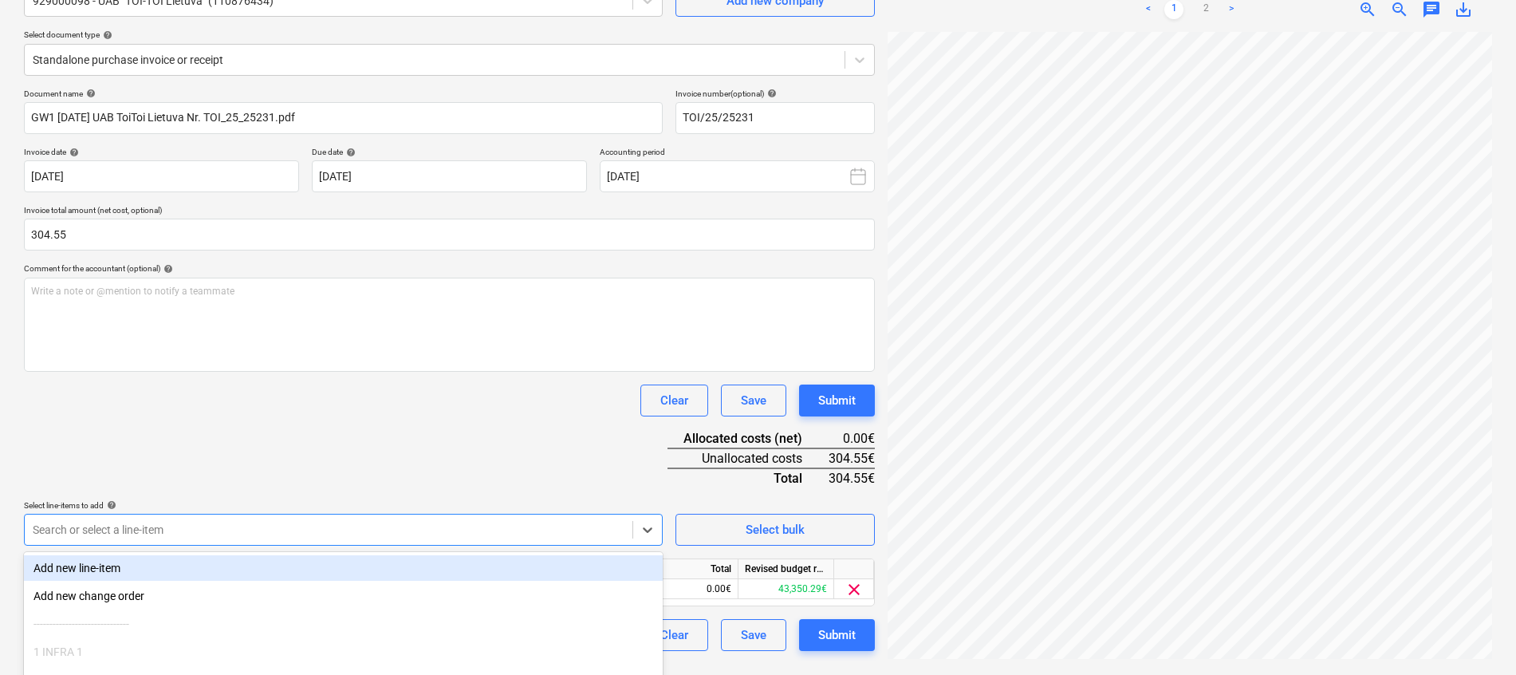
drag, startPoint x: 448, startPoint y: 419, endPoint x: 441, endPoint y: 423, distance: 8.2
click at [447, 419] on div "Document name help GW1 [DATE] UAB ToiToi Lietuva Nr. TOI_25_25231.pdf Invoice n…" at bounding box center [449, 370] width 851 height 562
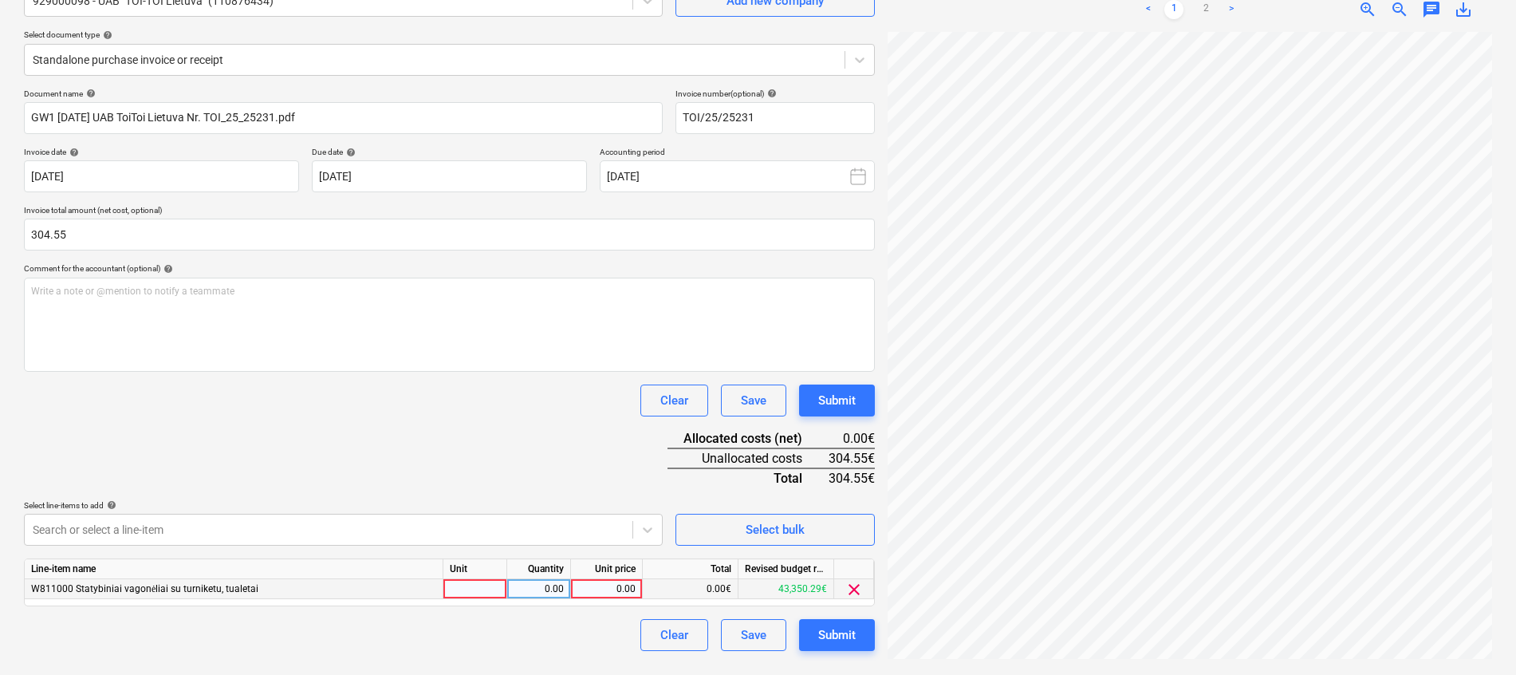
click at [442, 588] on div "W811000 Statybiniai vagonėliai su turniketu, tualetai" at bounding box center [234, 589] width 419 height 20
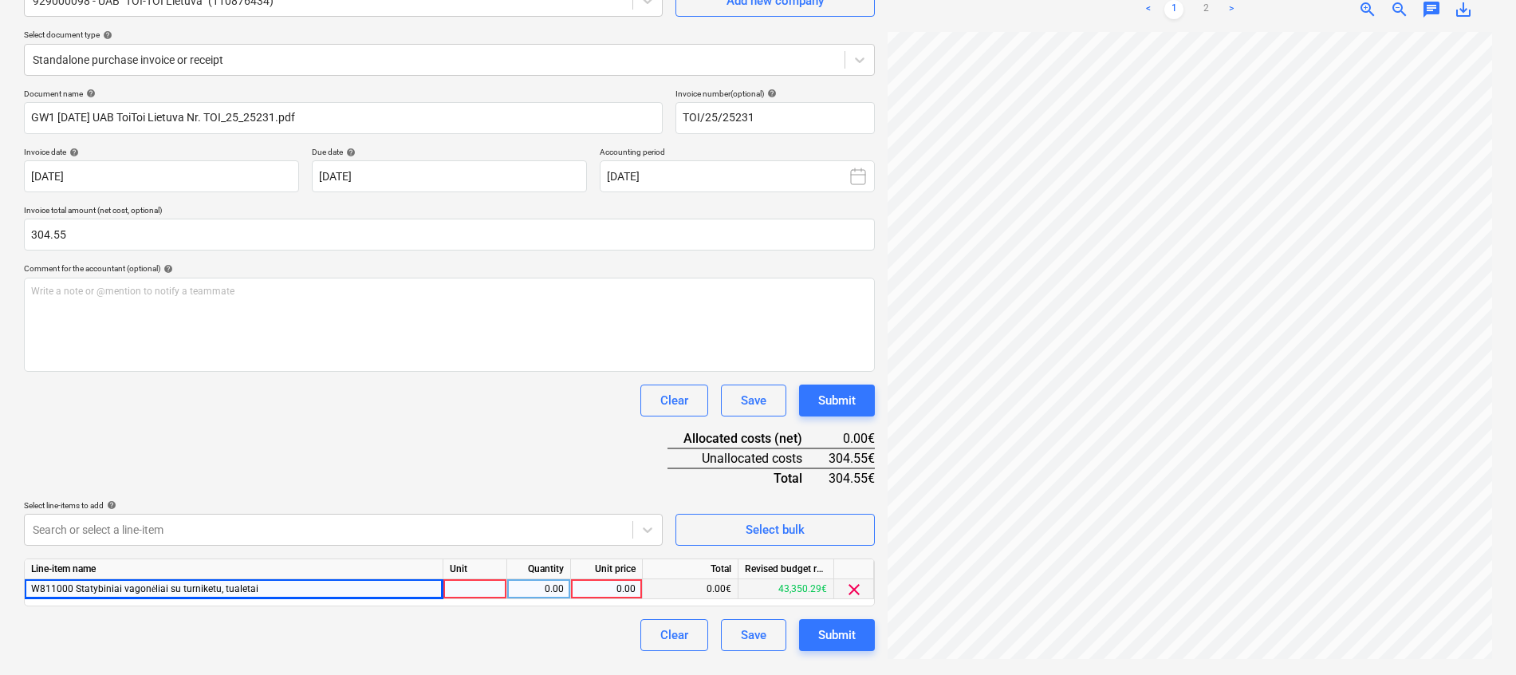
click at [458, 587] on div at bounding box center [475, 589] width 64 height 20
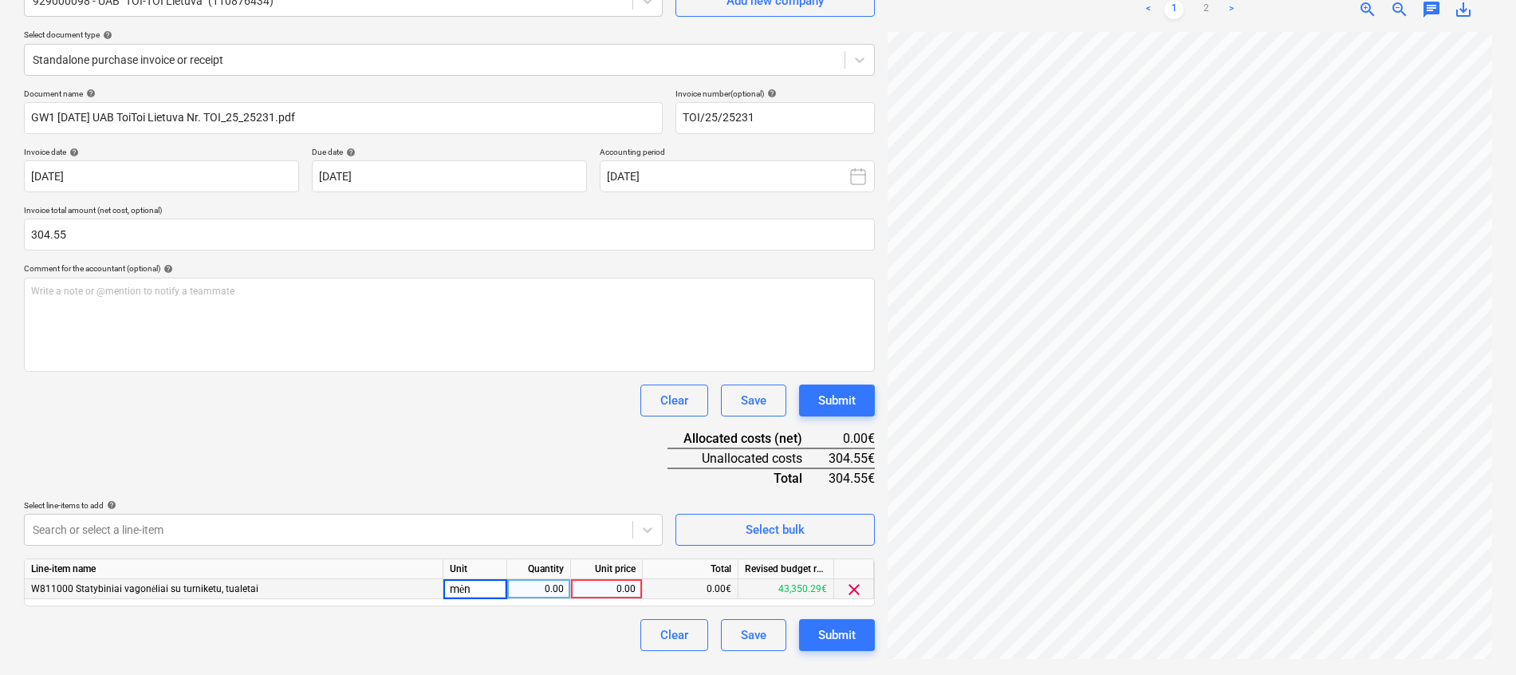
type input "mėn."
type input "1"
type input "304.55"
click at [451, 451] on div "Document name help GW1 [DATE] UAB ToiToi Lietuva Nr. TOI_25_25231.pdf Invoice n…" at bounding box center [449, 370] width 851 height 562
click at [845, 625] on div "Submit" at bounding box center [836, 635] width 37 height 21
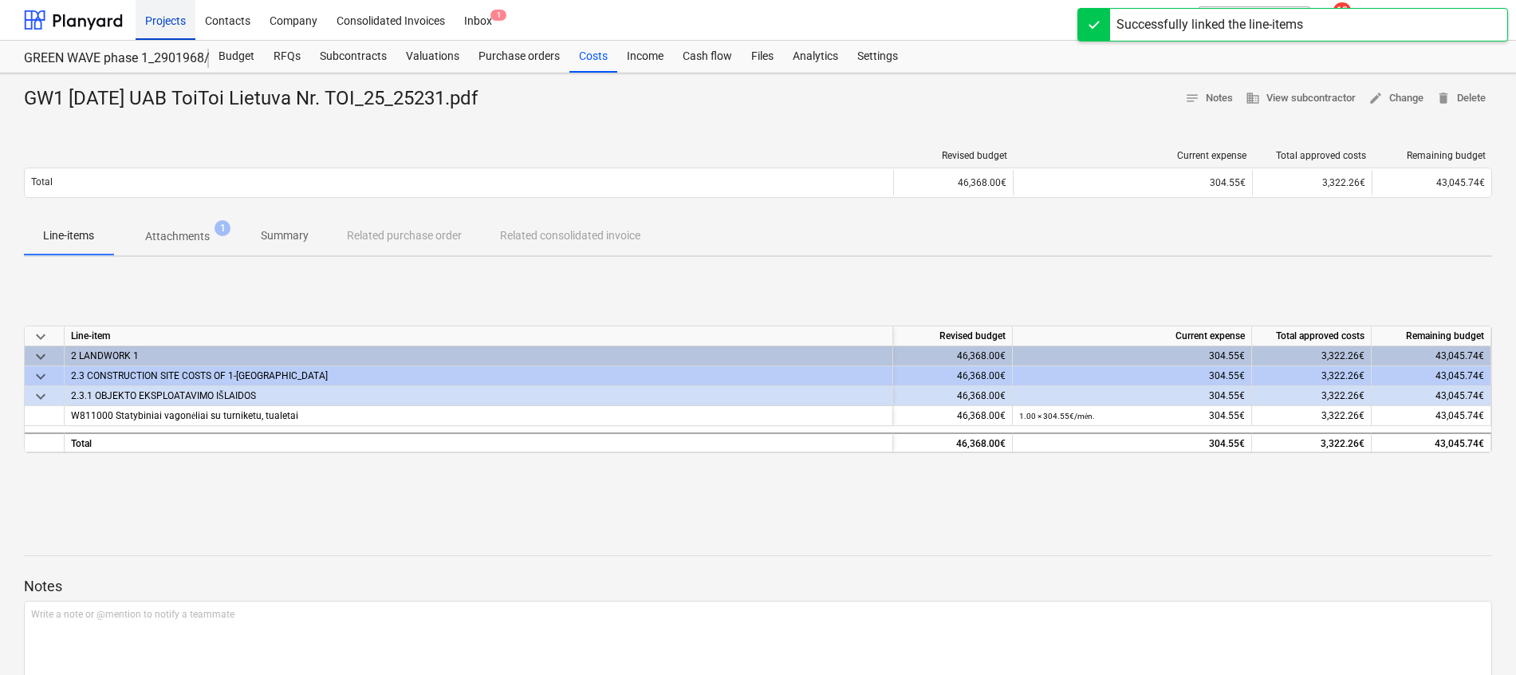
click at [170, 19] on div "Projects" at bounding box center [166, 19] width 60 height 41
